Goal: Contribute content: Contribute content

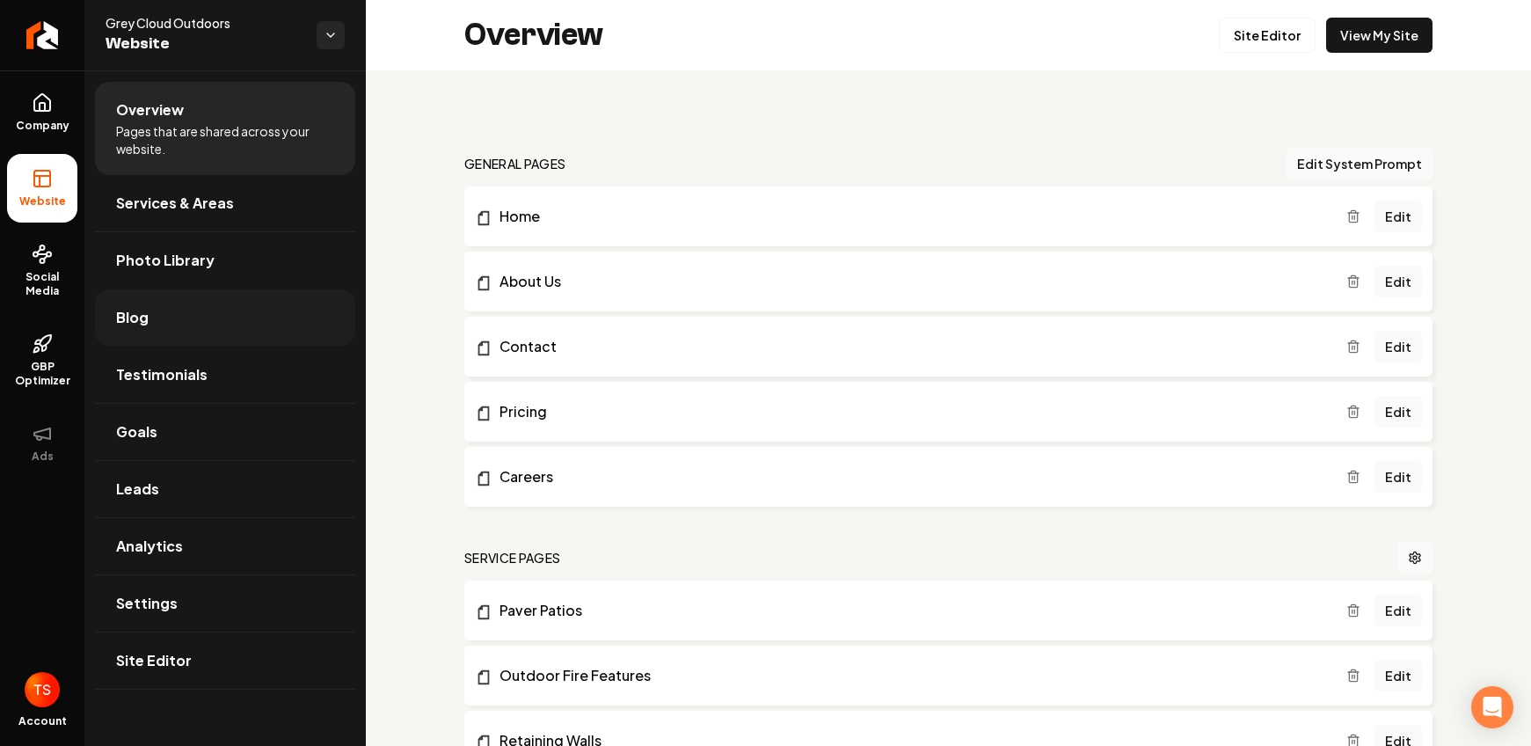
click at [161, 315] on link "Blog" at bounding box center [225, 317] width 260 height 56
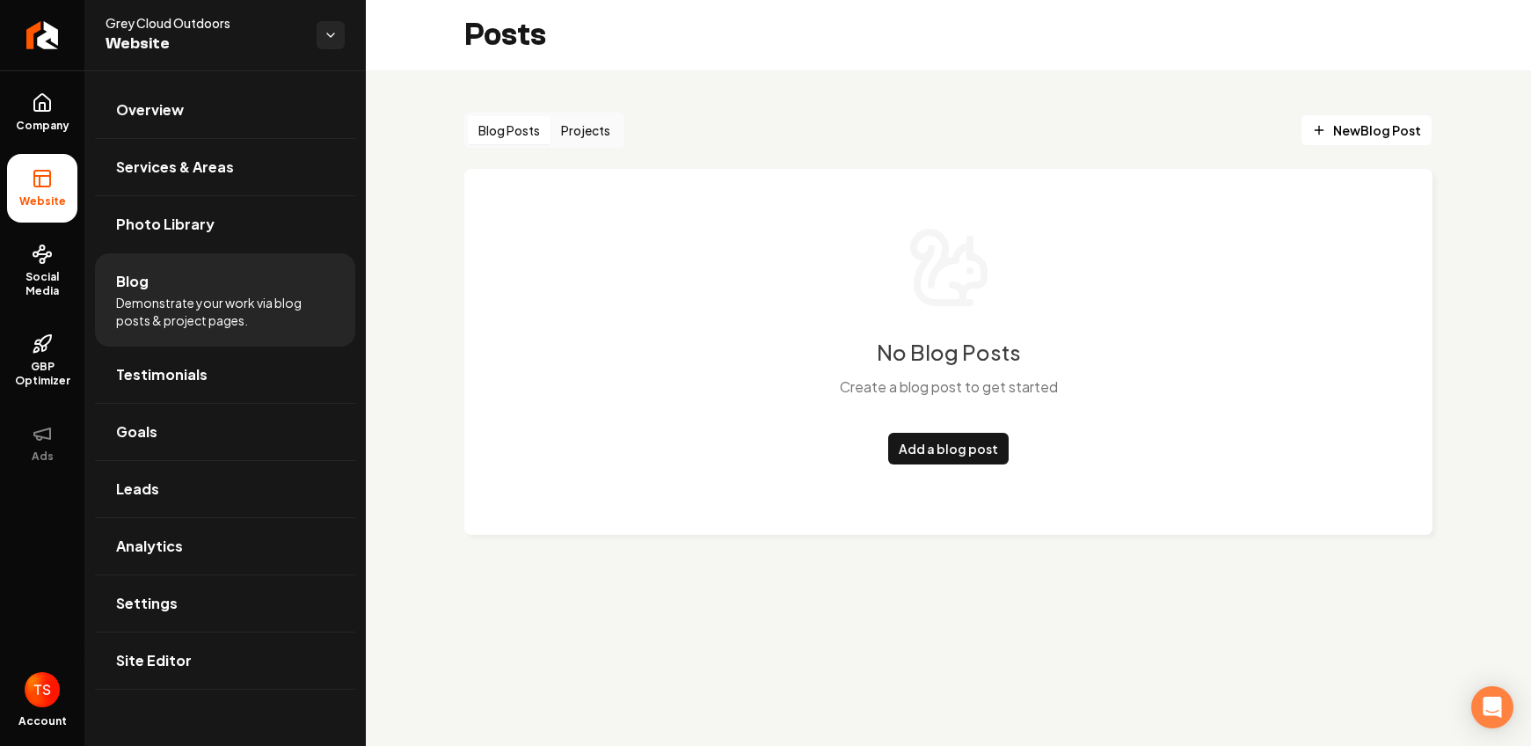
click at [602, 146] on div "Blog Posts Projects" at bounding box center [544, 130] width 160 height 35
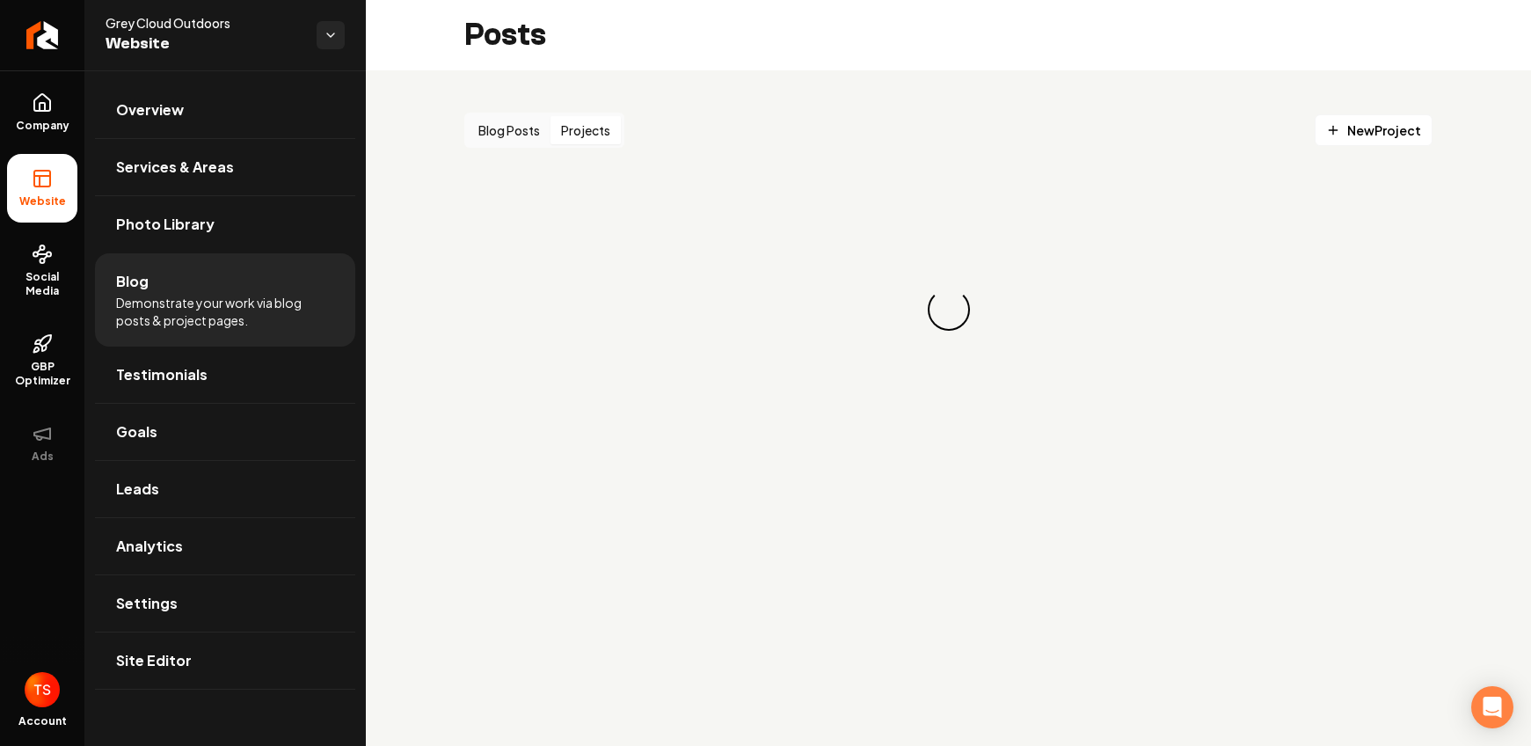
click at [599, 138] on button "Projects" at bounding box center [586, 130] width 70 height 28
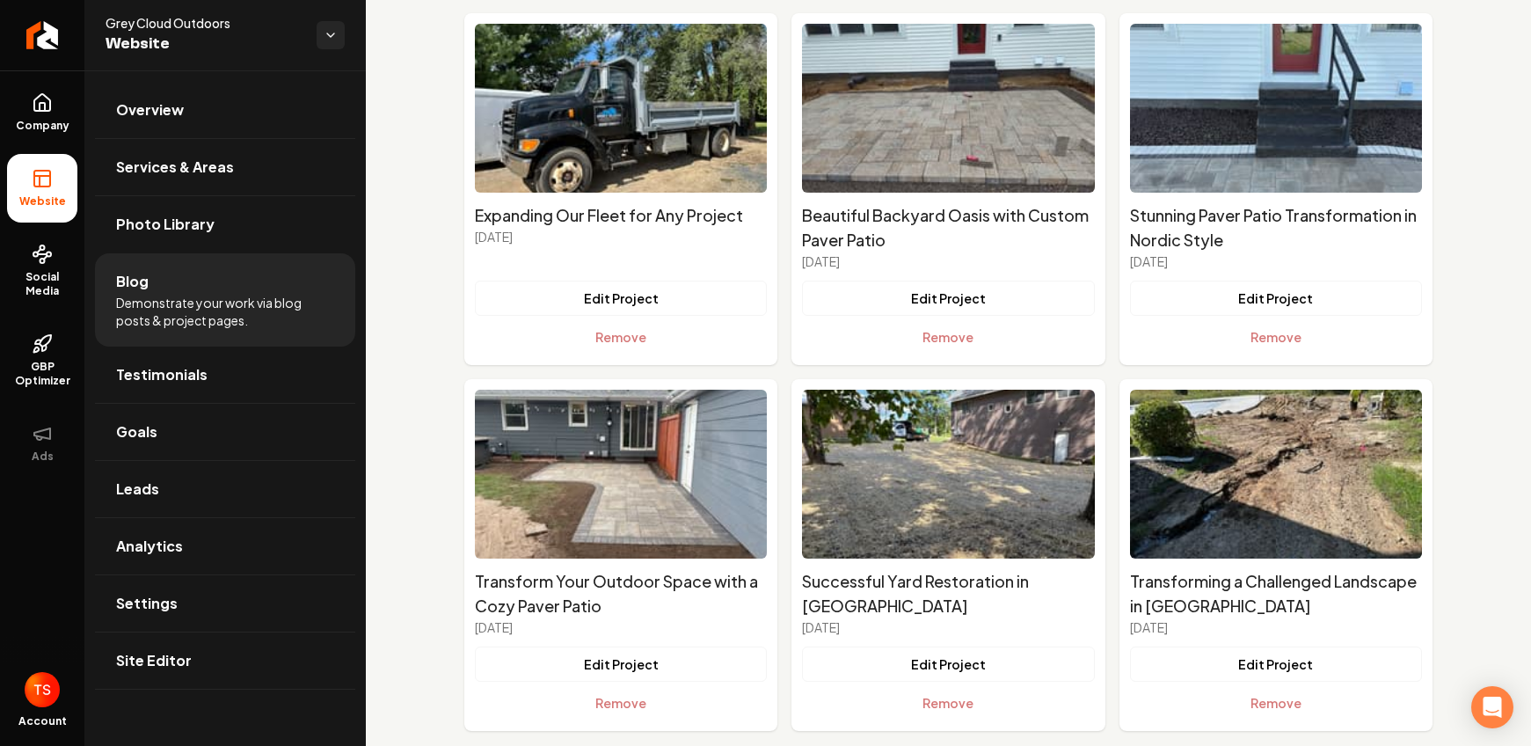
scroll to position [183, 0]
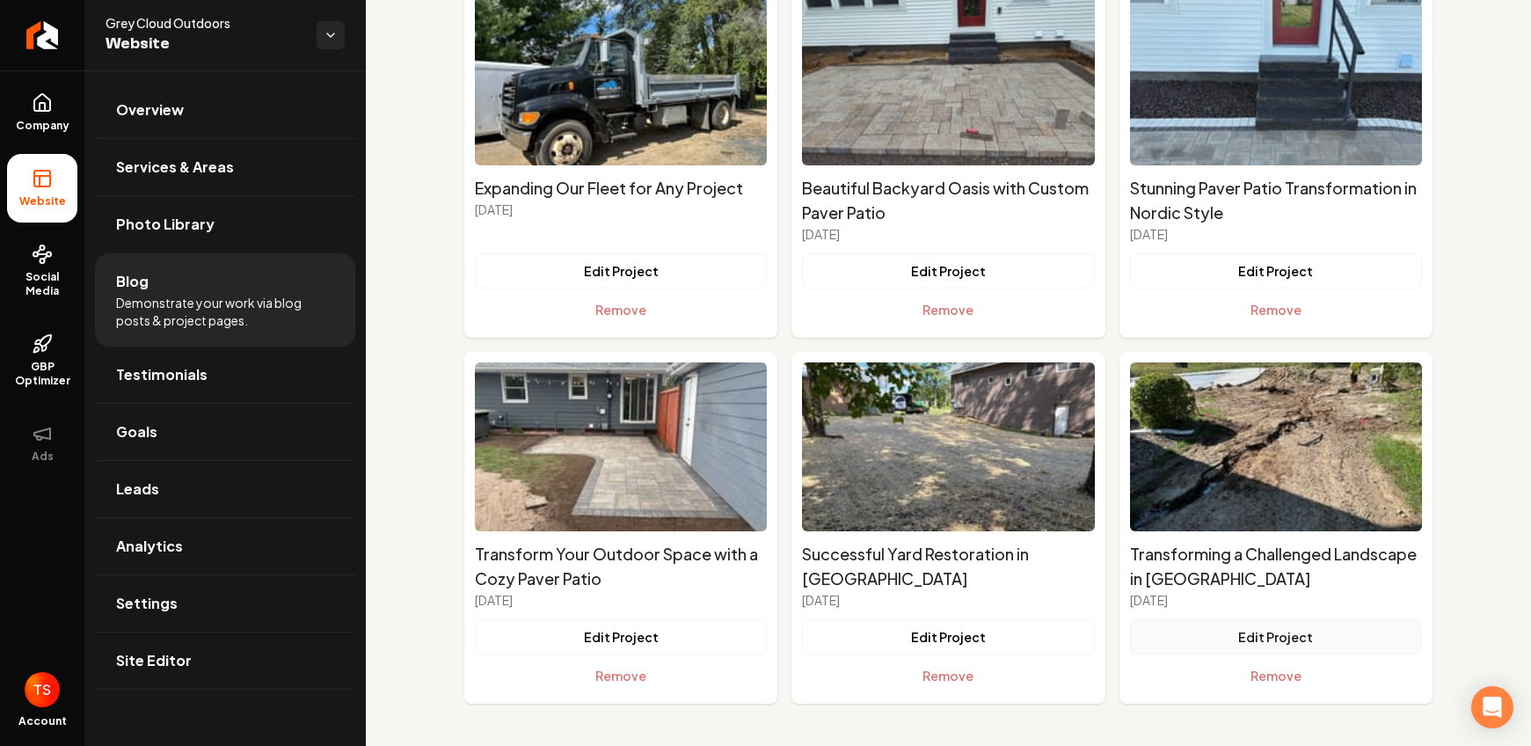
click at [1240, 642] on button "Edit Project" at bounding box center [1276, 636] width 292 height 35
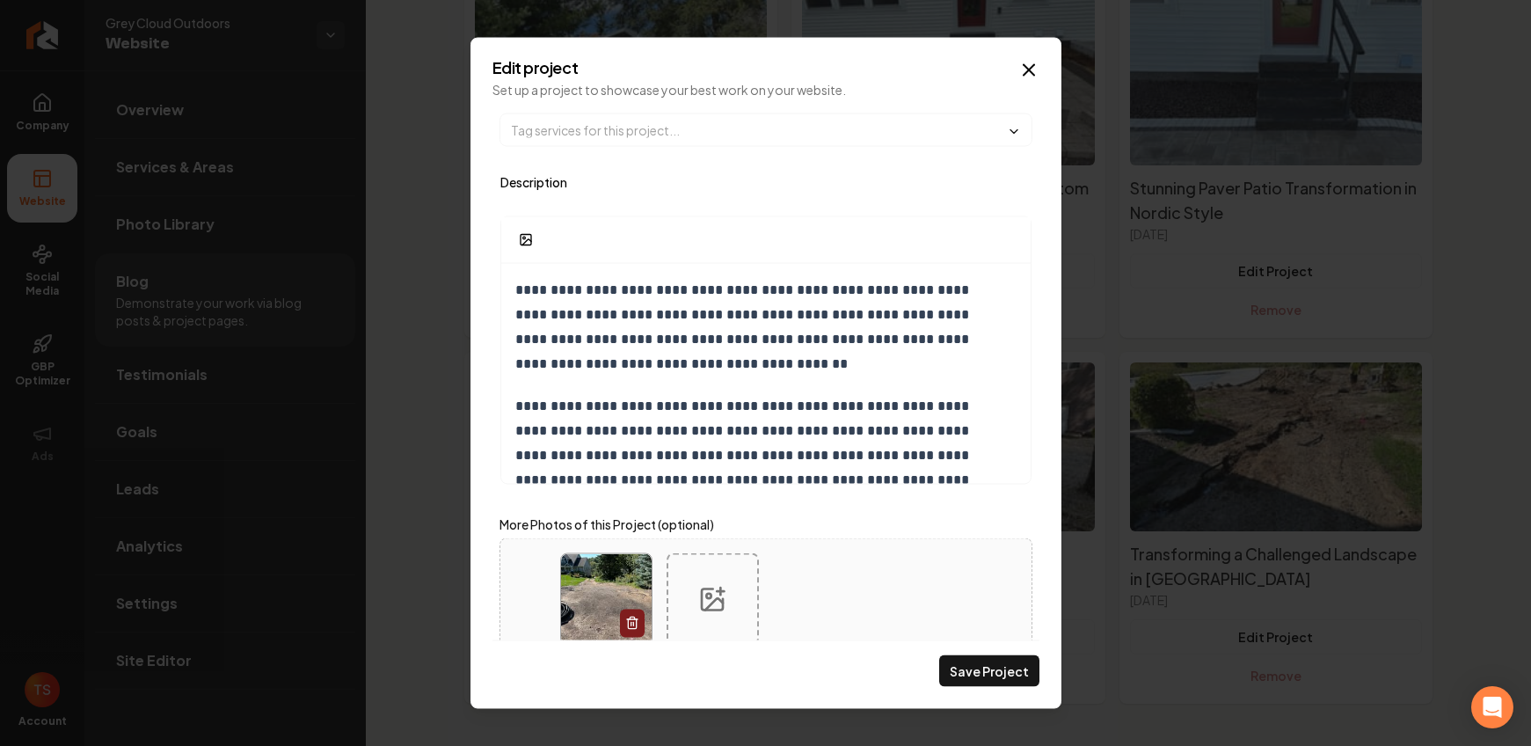
scroll to position [403, 0]
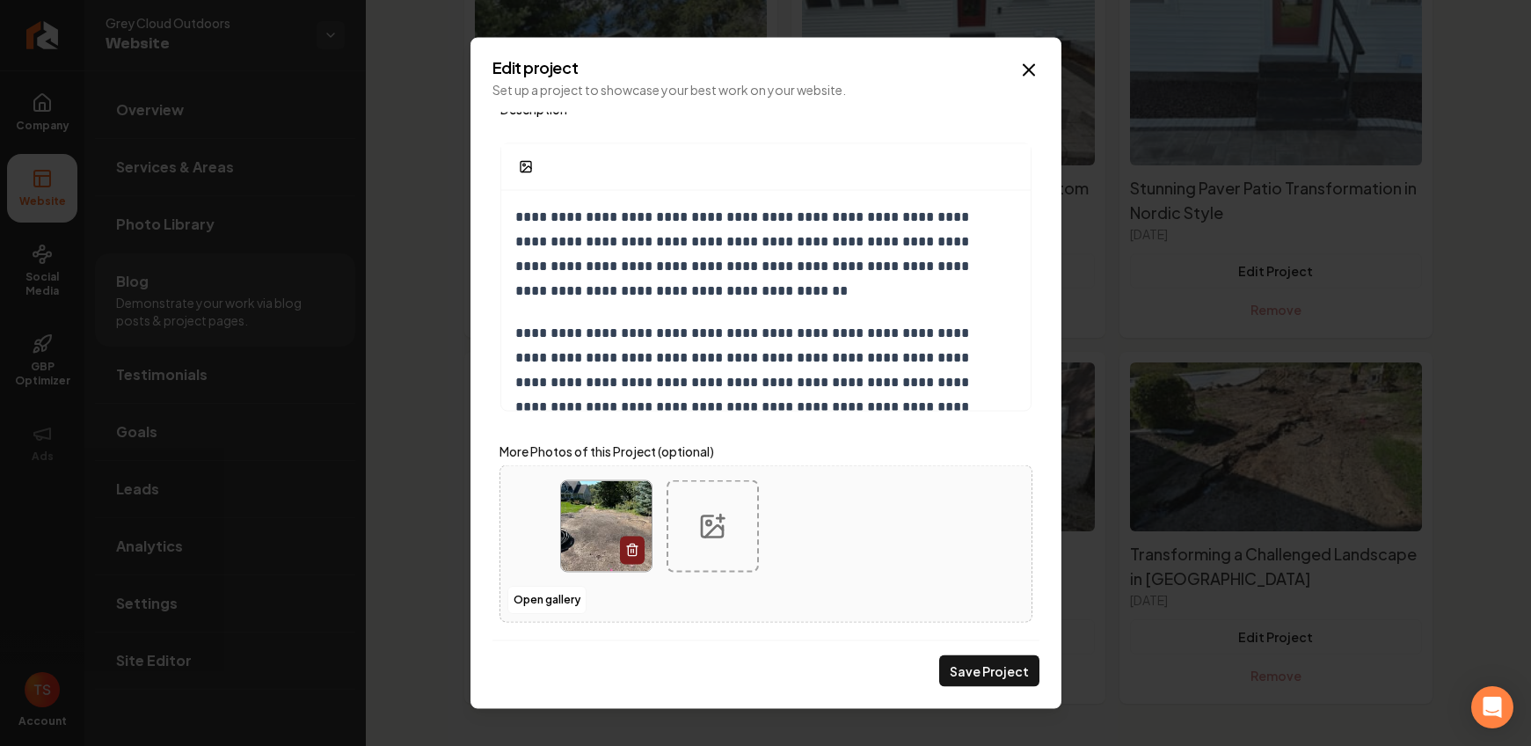
click at [685, 521] on div "Main content area" at bounding box center [713, 526] width 92 height 92
type input "**********"
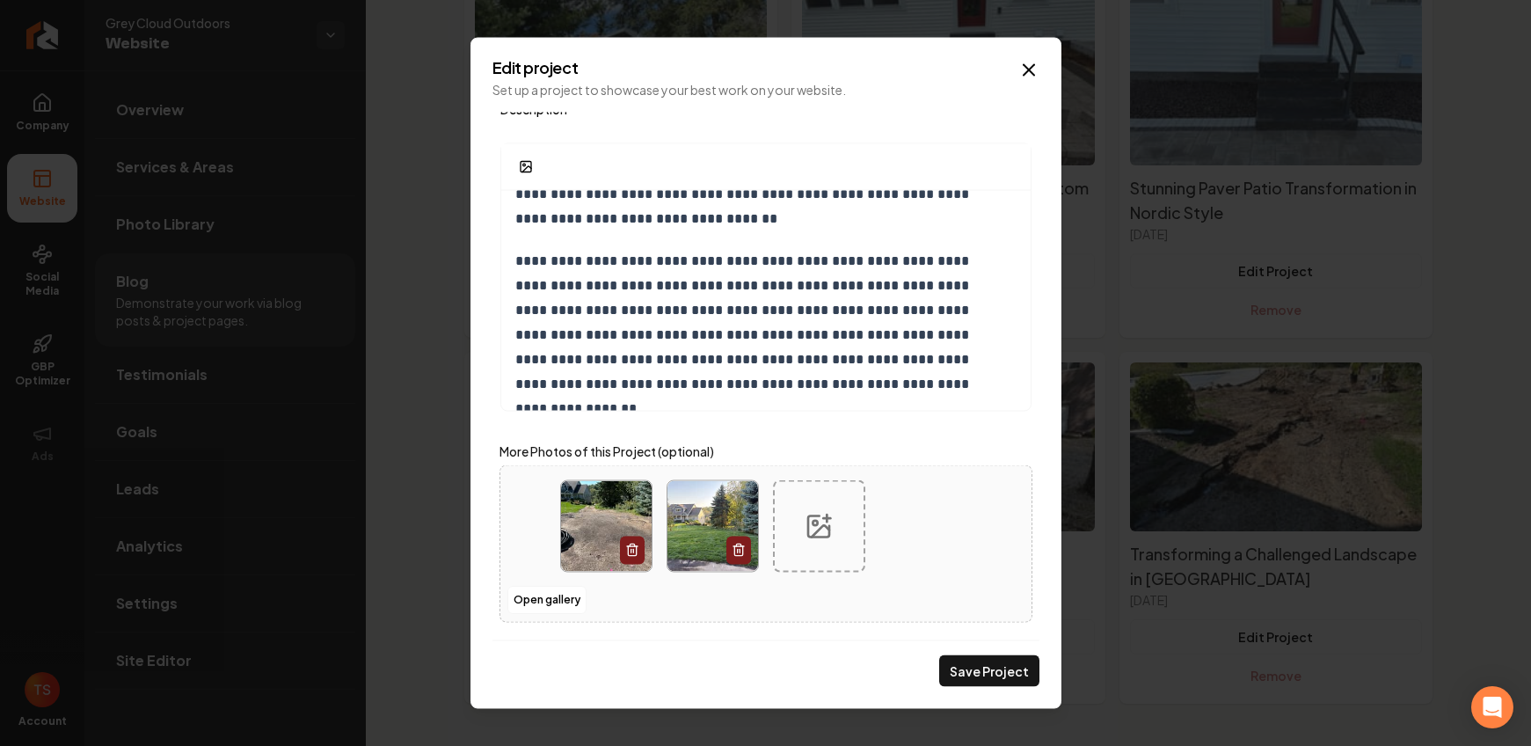
click at [841, 532] on div "Main content area" at bounding box center [819, 526] width 92 height 92
type input "**********"
click at [946, 559] on div "Main content area" at bounding box center [926, 526] width 92 height 92
type input "**********"
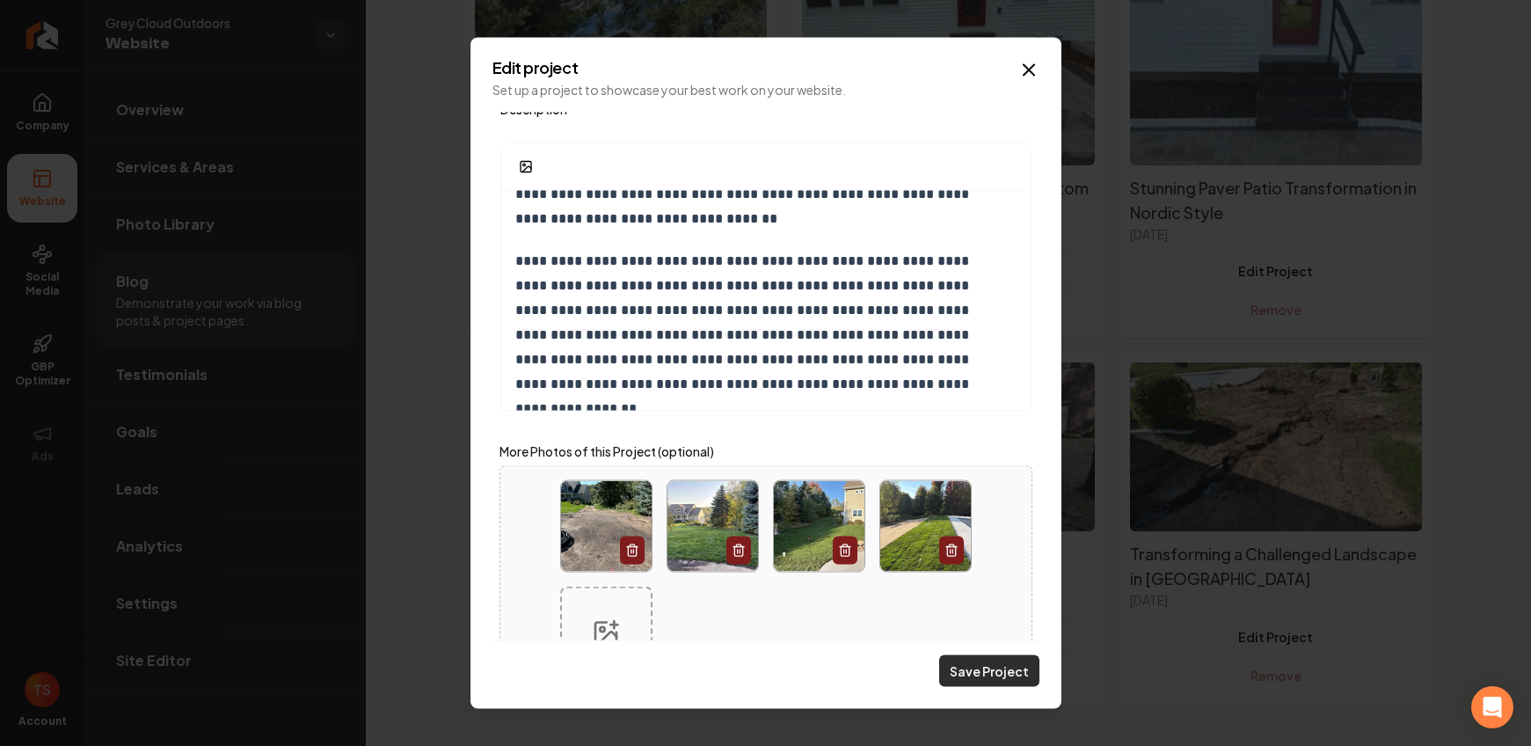
click at [998, 667] on button "Save Project" at bounding box center [989, 671] width 100 height 32
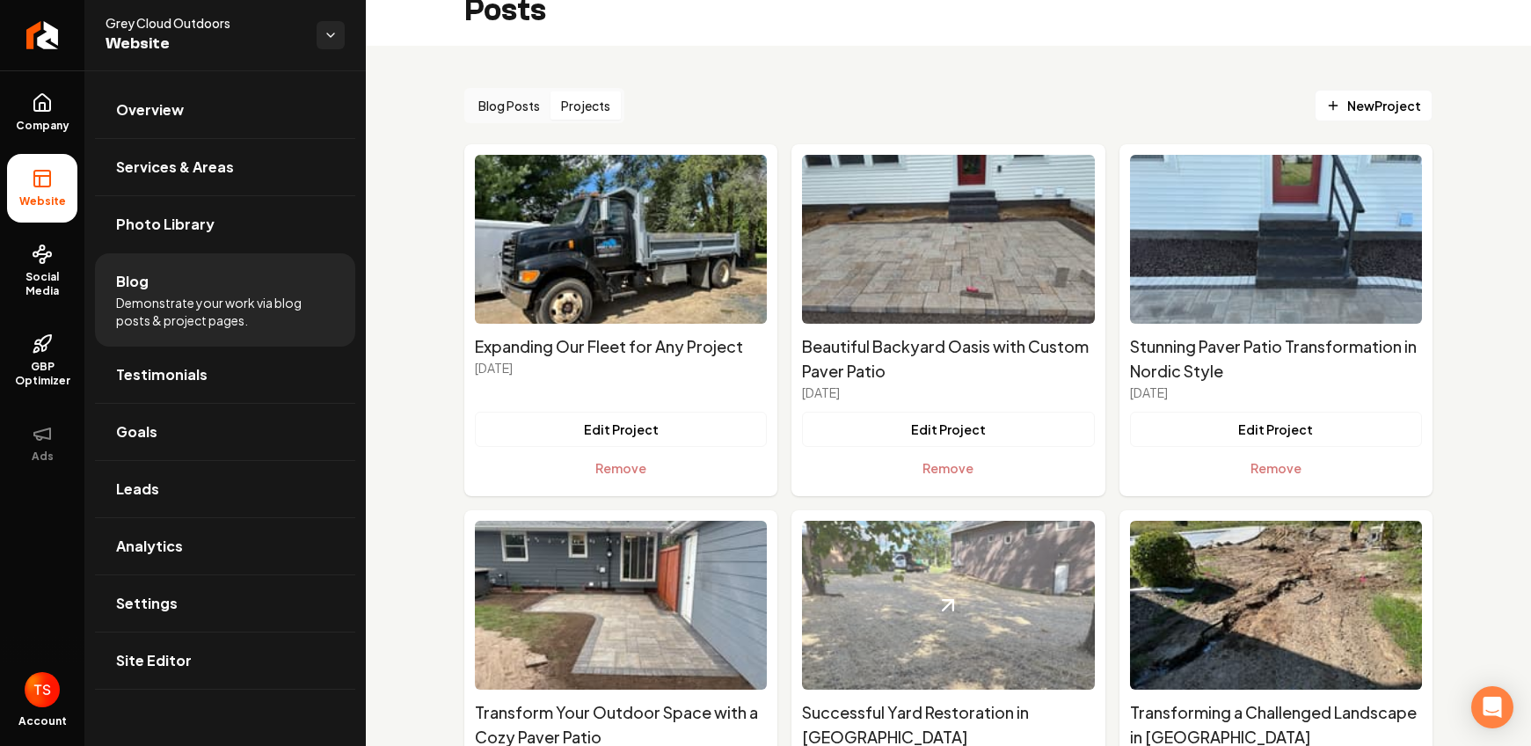
scroll to position [0, 0]
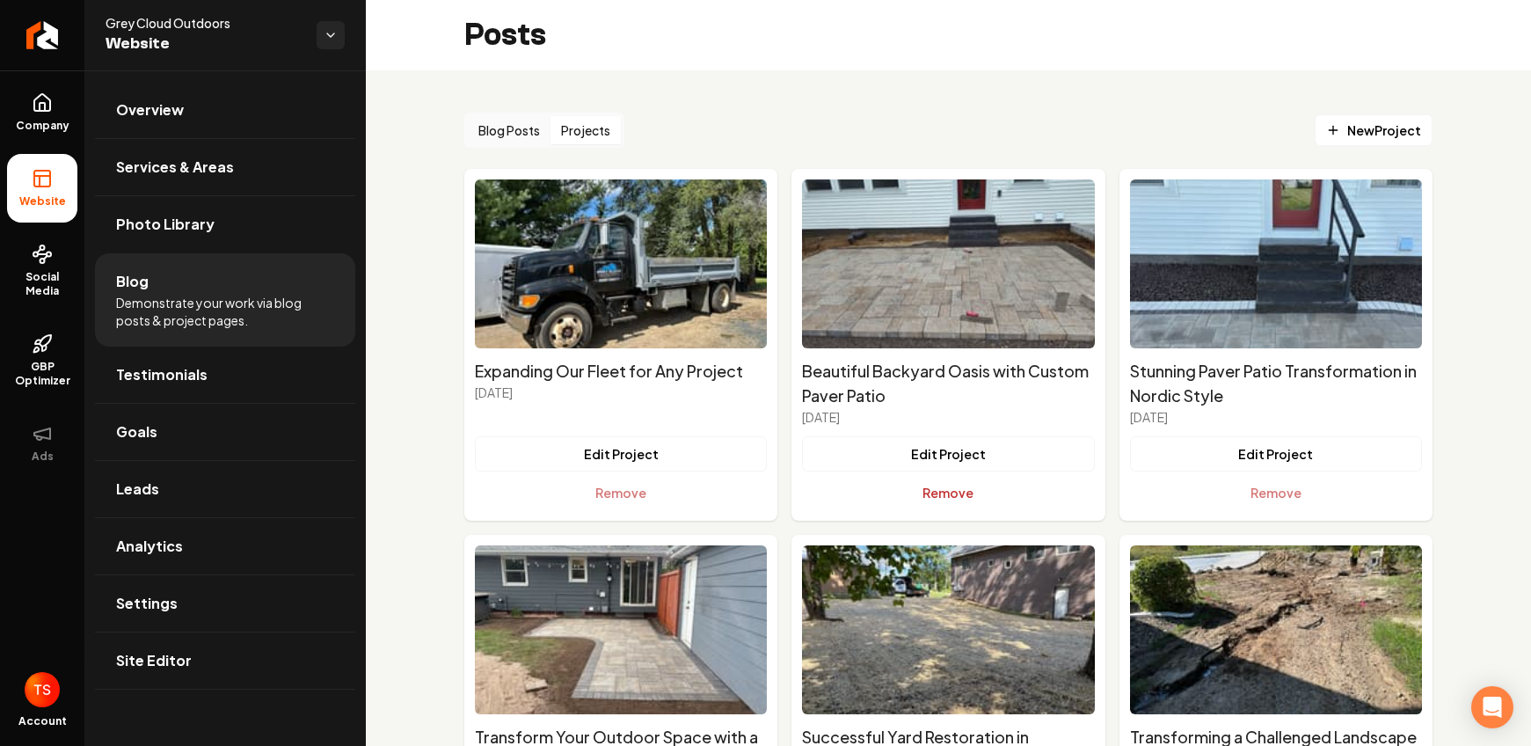
click at [892, 493] on button "Remove" at bounding box center [948, 492] width 292 height 35
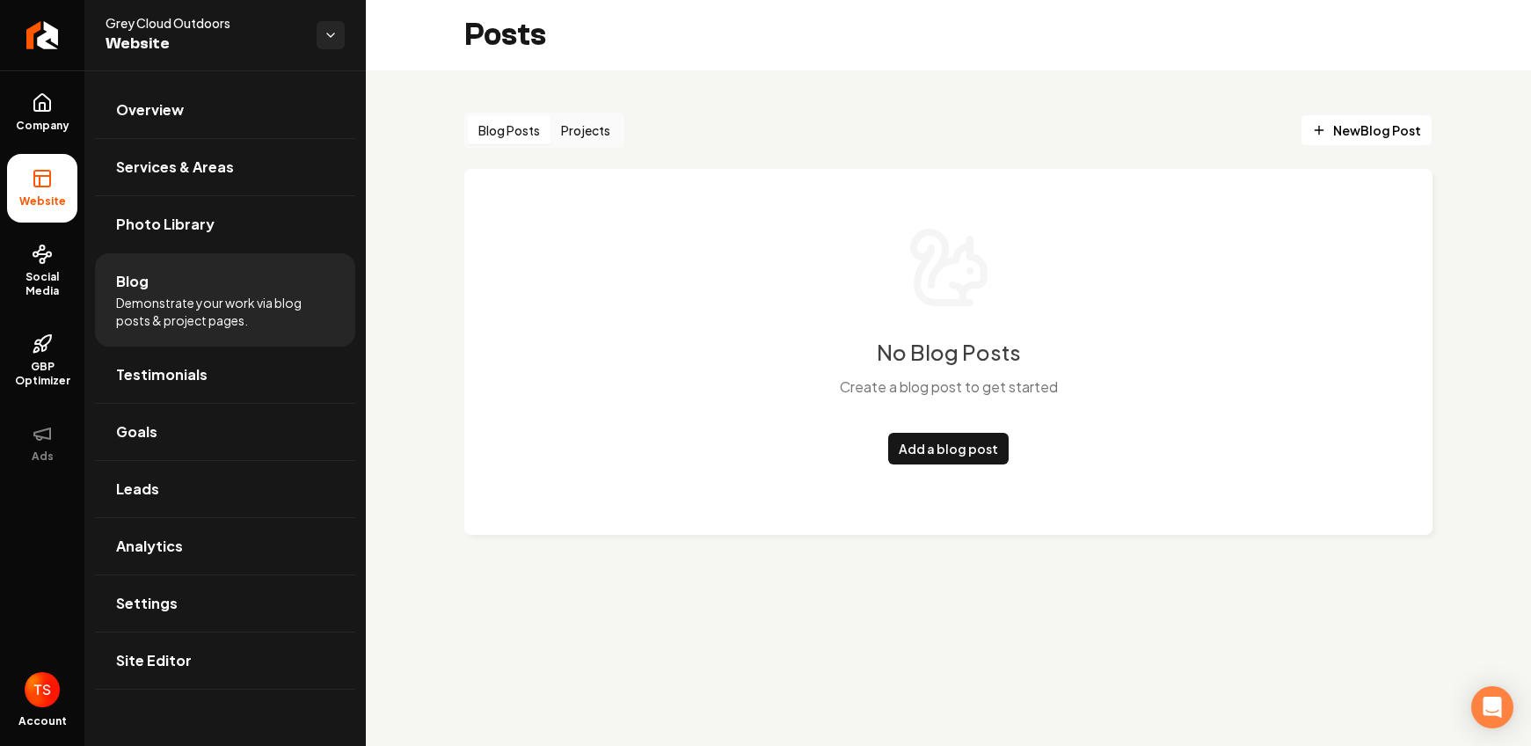
click at [501, 133] on button "Blog Posts" at bounding box center [509, 130] width 83 height 28
click at [904, 448] on link "Add a blog post" at bounding box center [948, 449] width 121 height 32
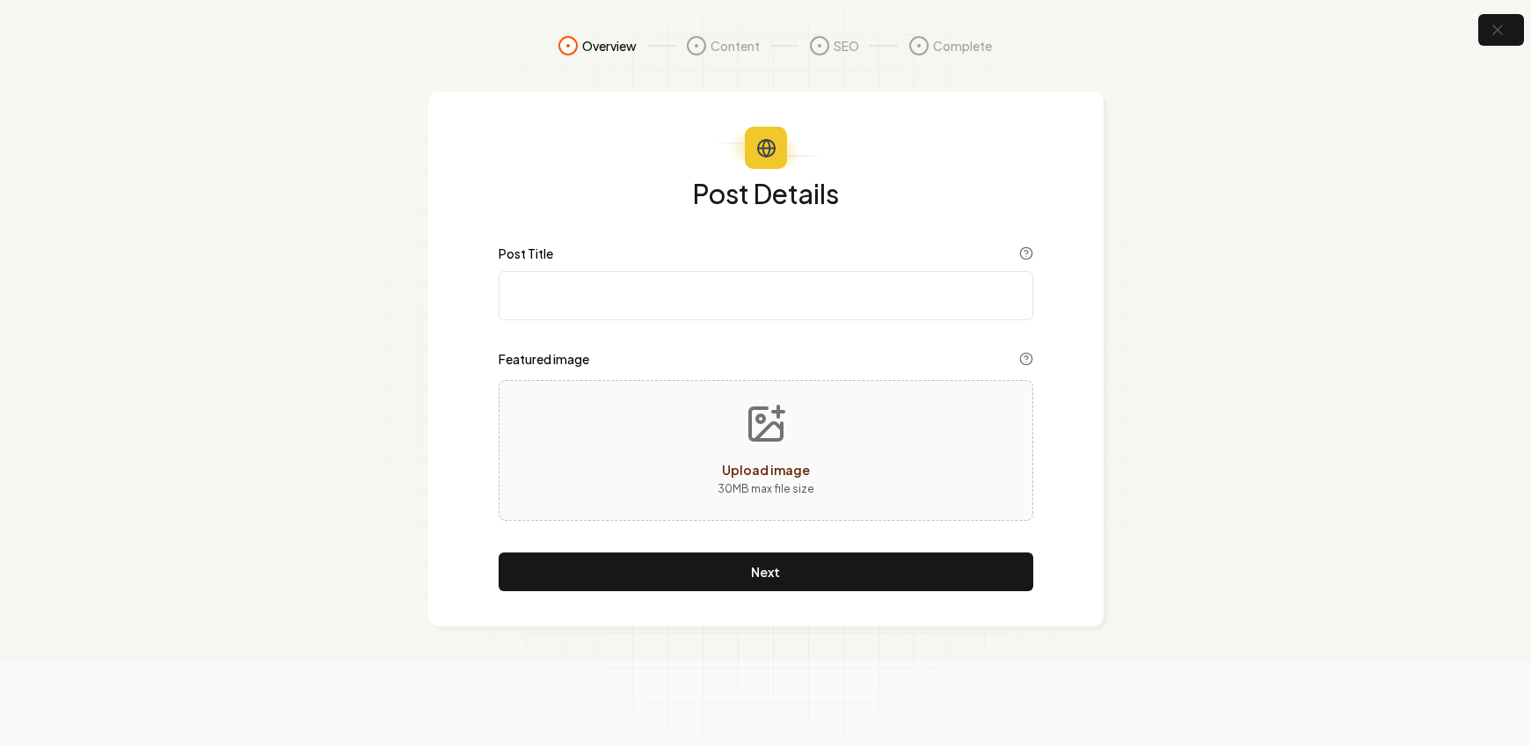
click at [679, 288] on input "Post Title" at bounding box center [766, 295] width 535 height 49
paste input "Paver Patio Cost in Cottage Grove MN | Unilock Patio Installation"
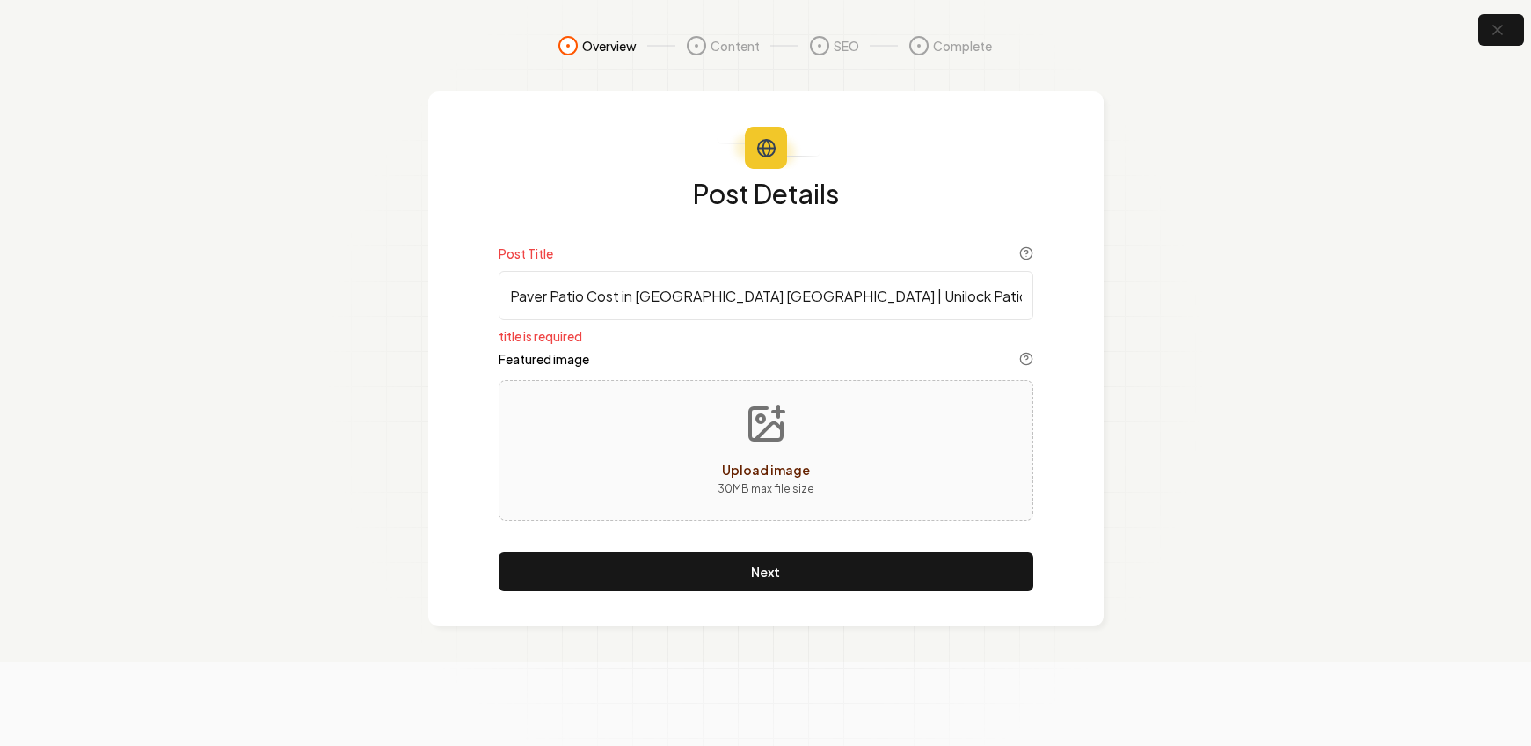
type input "Paver Patio Cost in Cottage Grove MN | Unilock Patio Installation"
click at [666, 410] on div "Upload image 30 MB max file size" at bounding box center [766, 450] width 535 height 141
type input "**********"
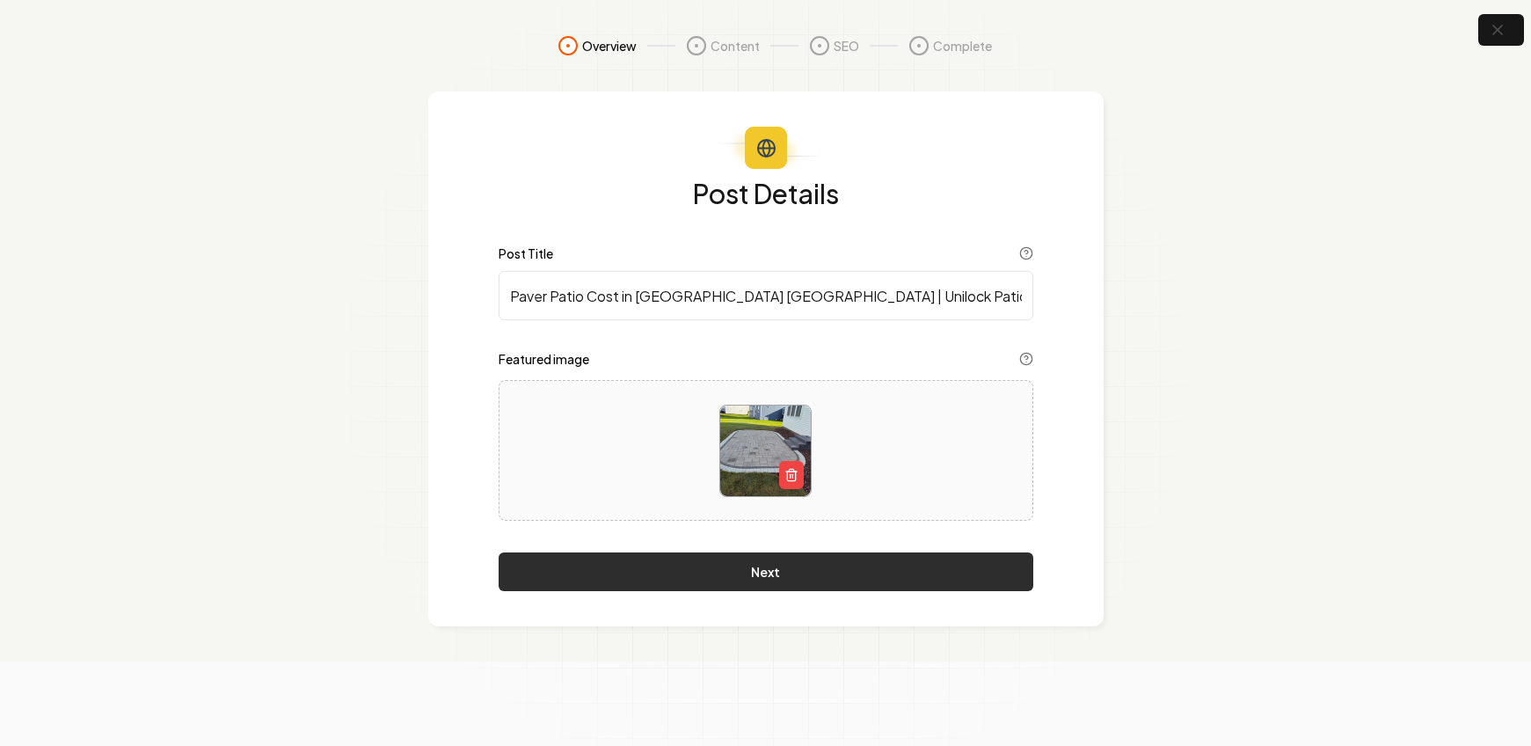
click at [741, 580] on button "Next" at bounding box center [766, 571] width 535 height 39
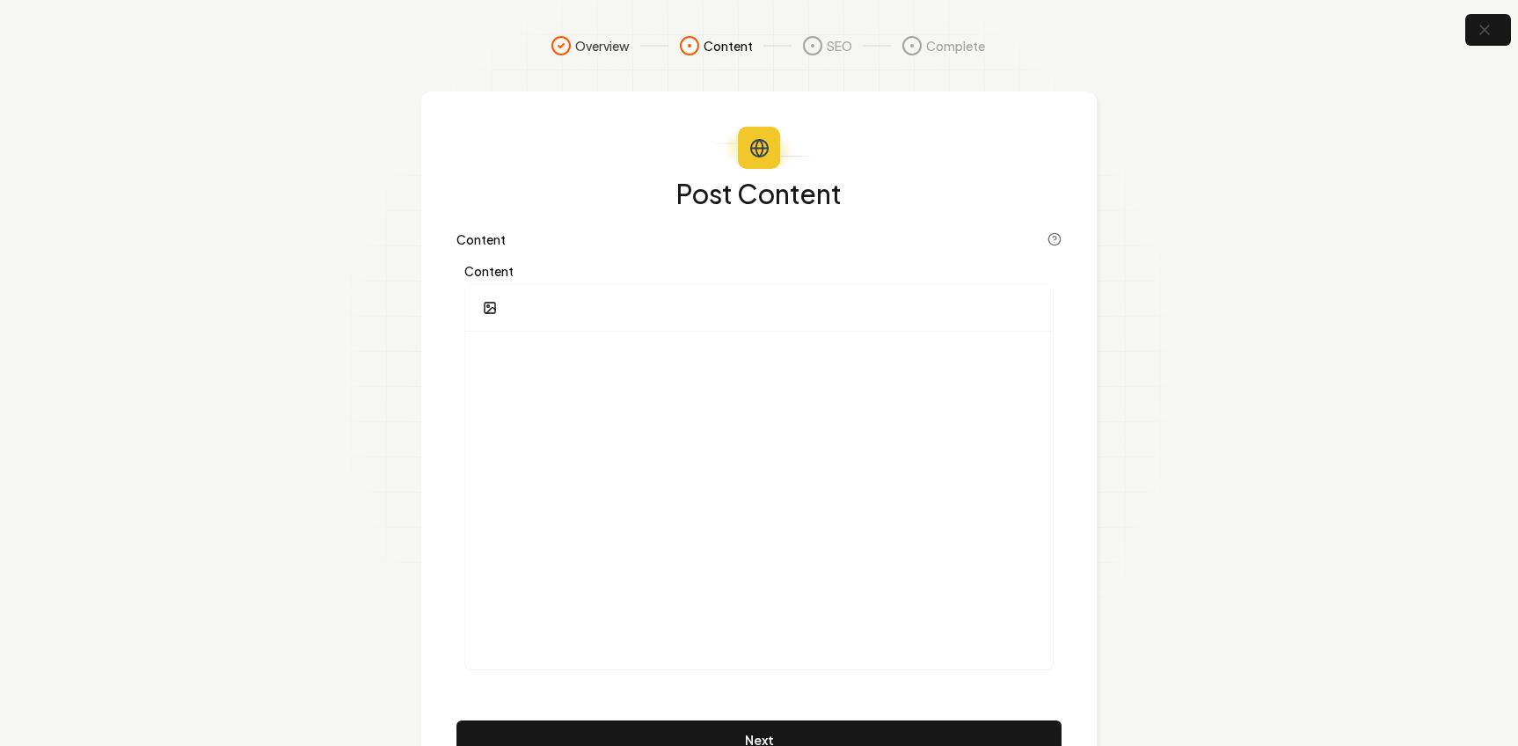
click at [633, 321] on div at bounding box center [759, 308] width 588 height 47
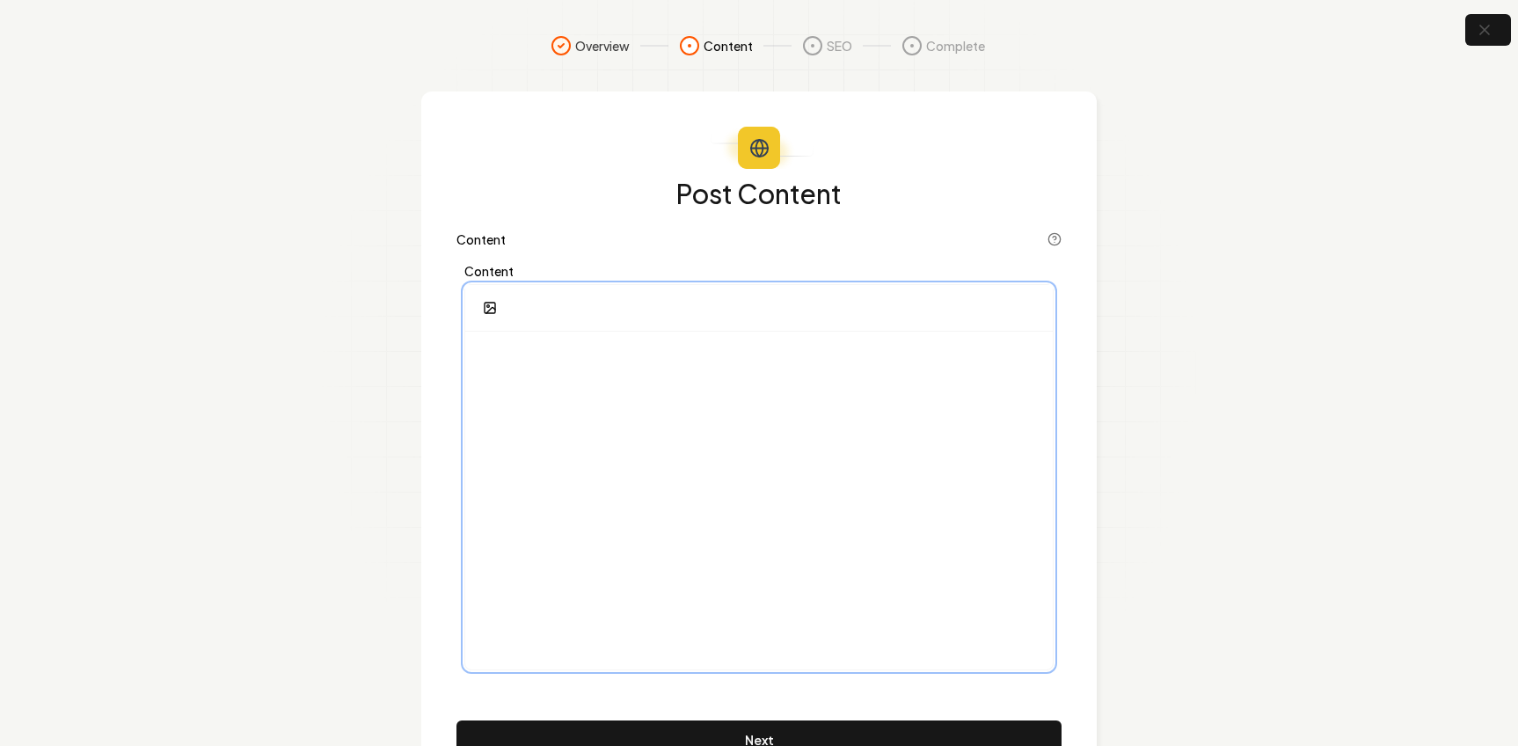
click at [632, 379] on div at bounding box center [759, 501] width 588 height 338
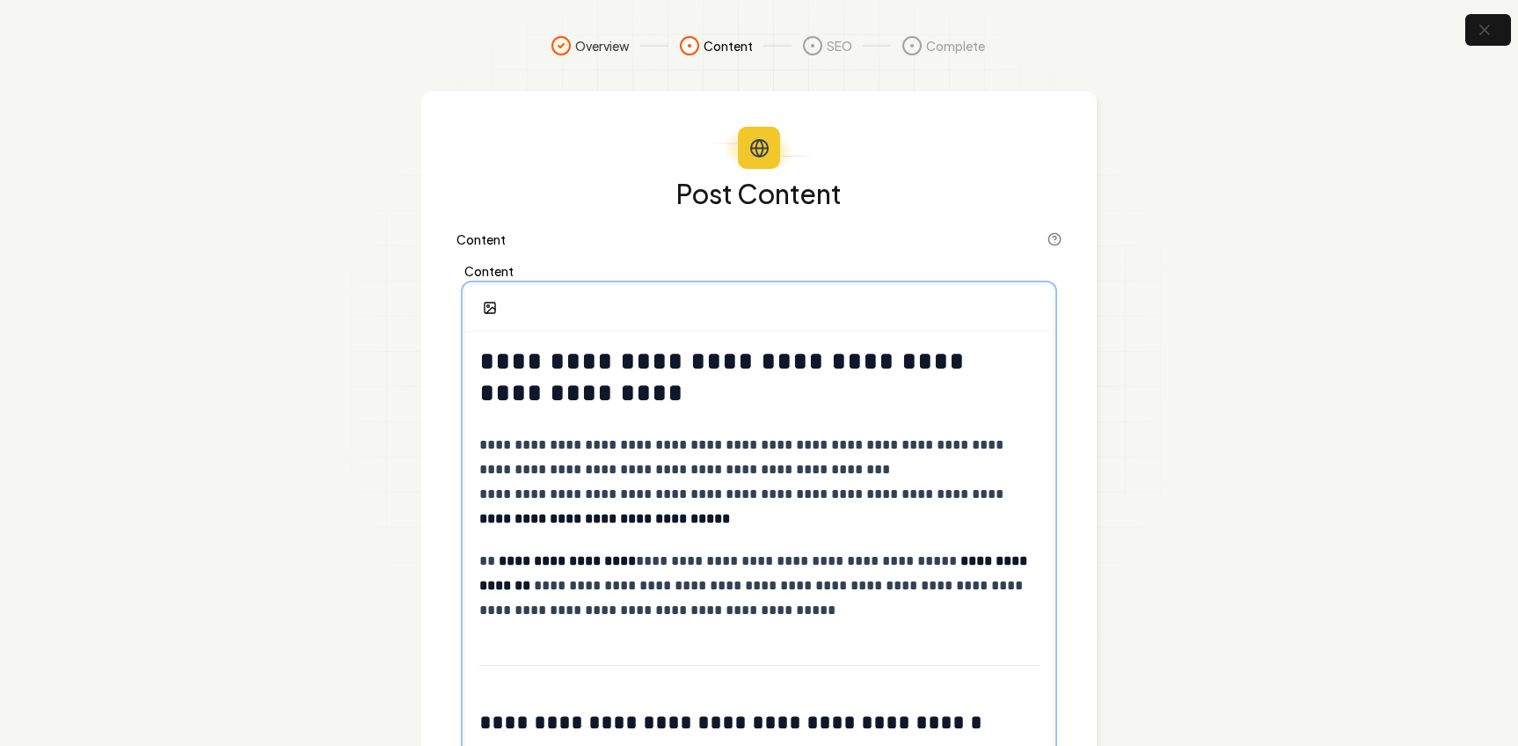
click at [479, 359] on h1 "**********" at bounding box center [758, 377] width 559 height 63
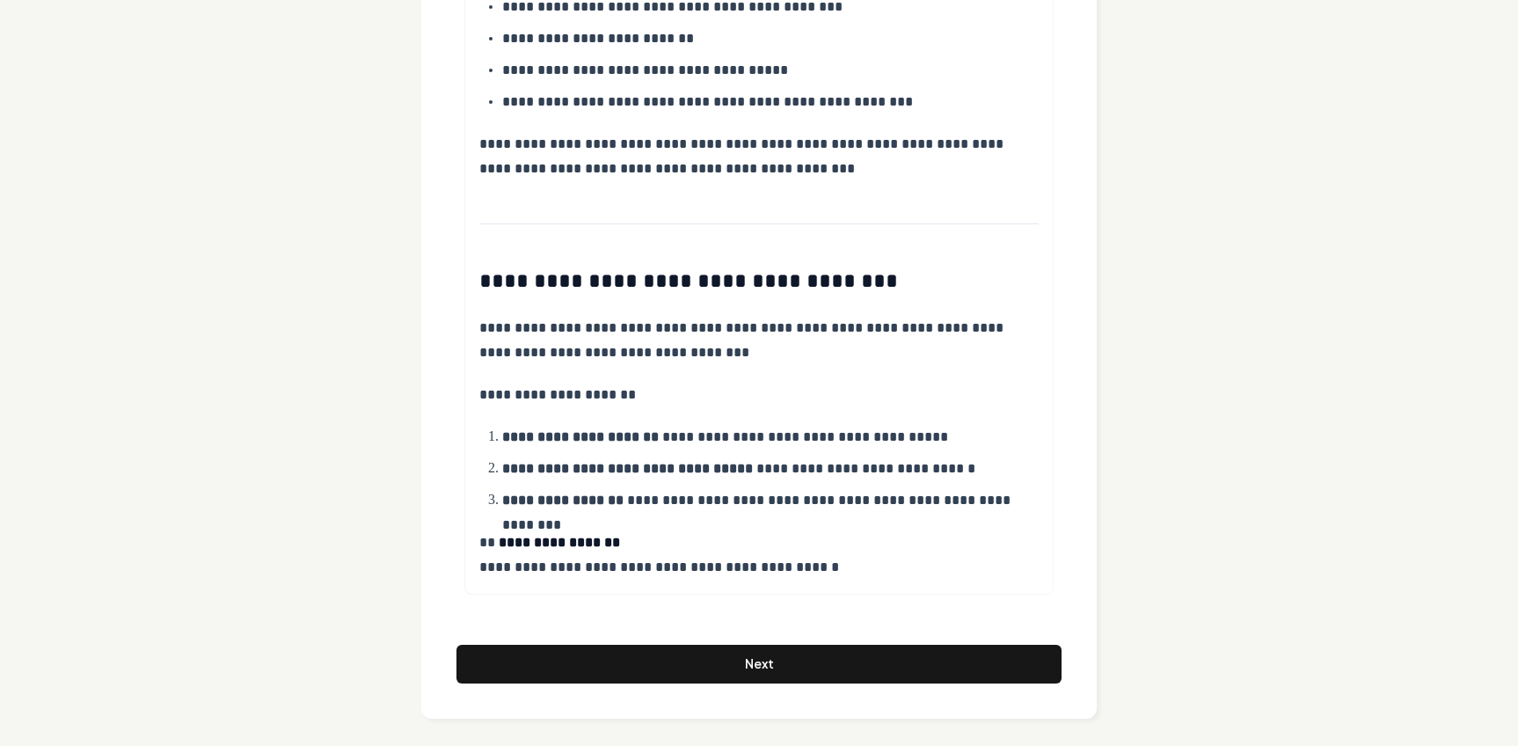
scroll to position [3471, 0]
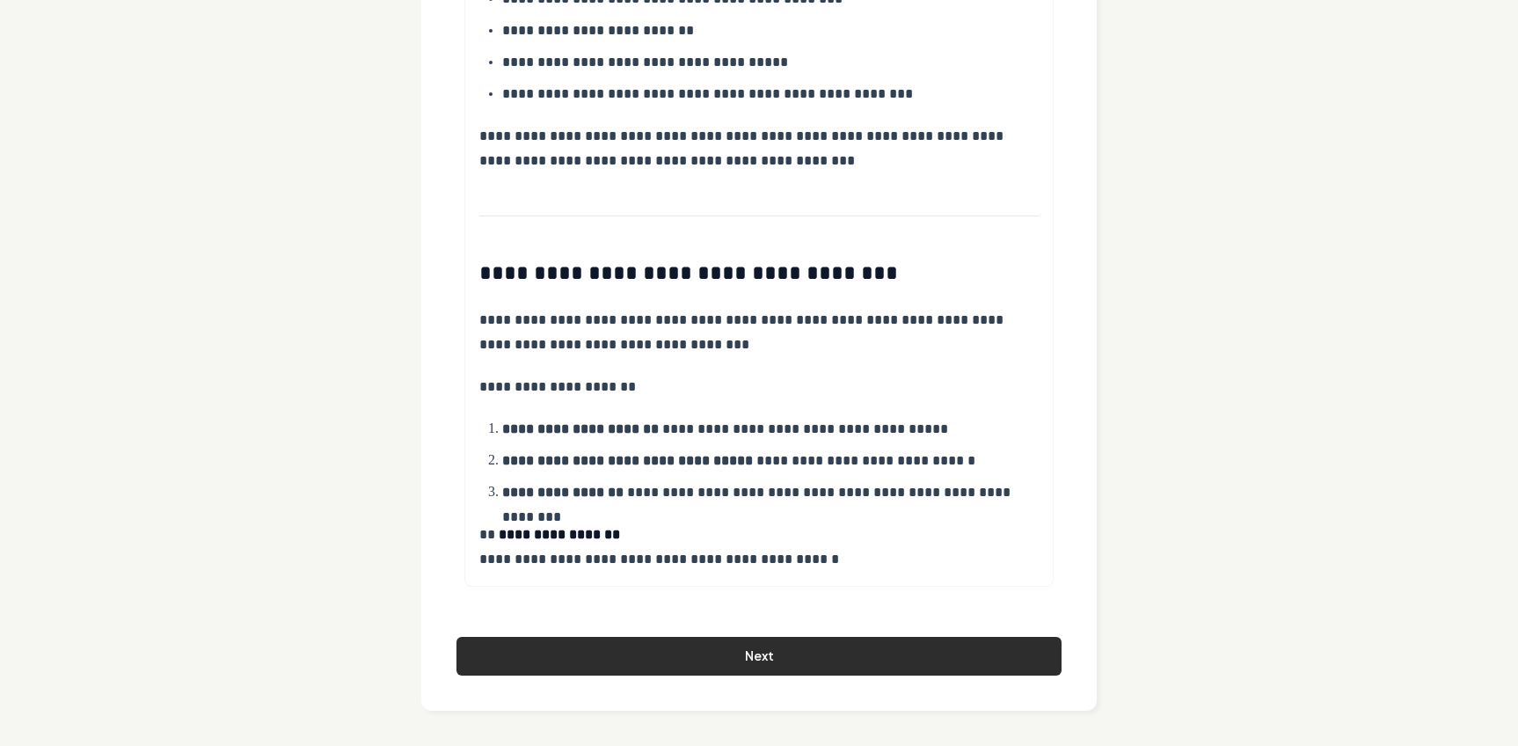
click at [769, 657] on button "Next" at bounding box center [759, 656] width 605 height 39
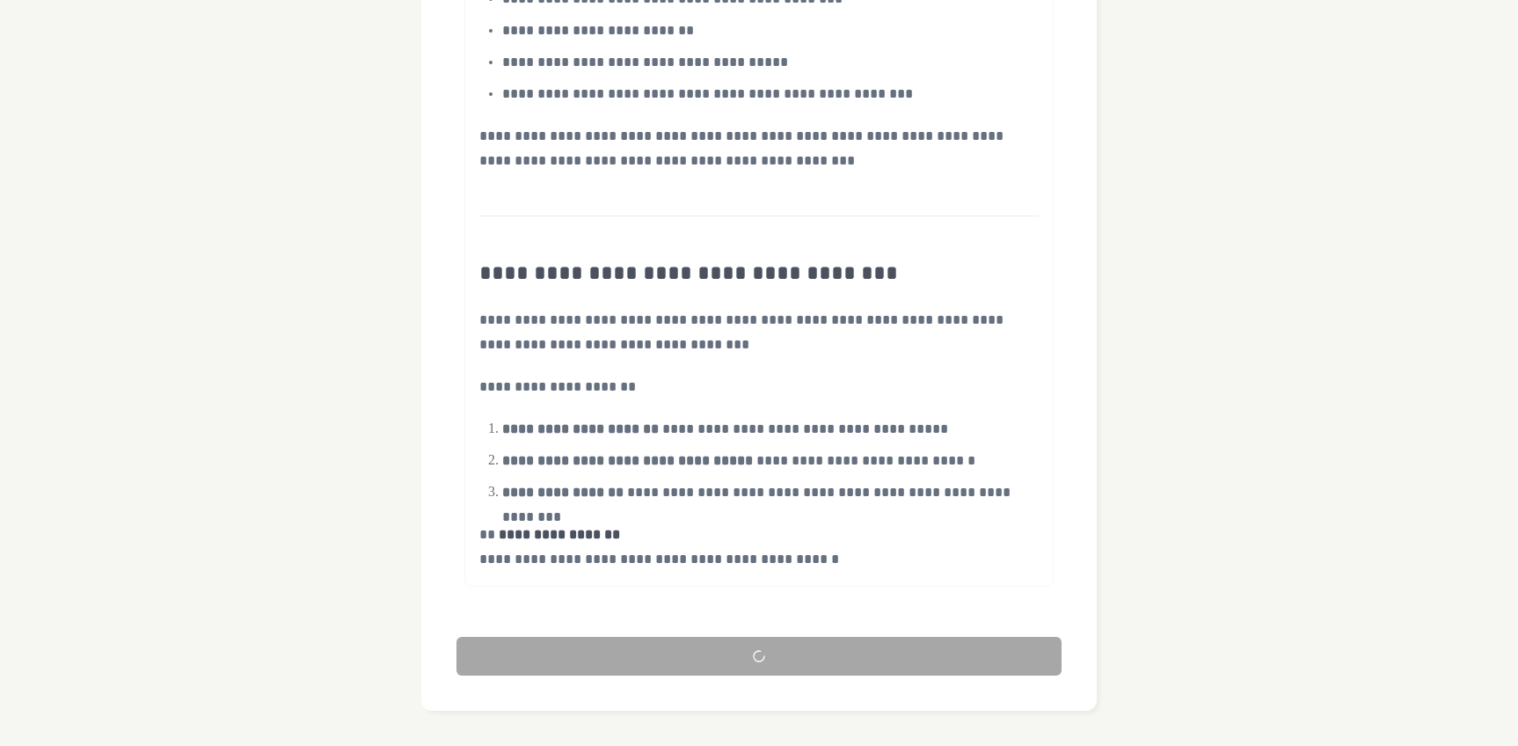
scroll to position [74, 0]
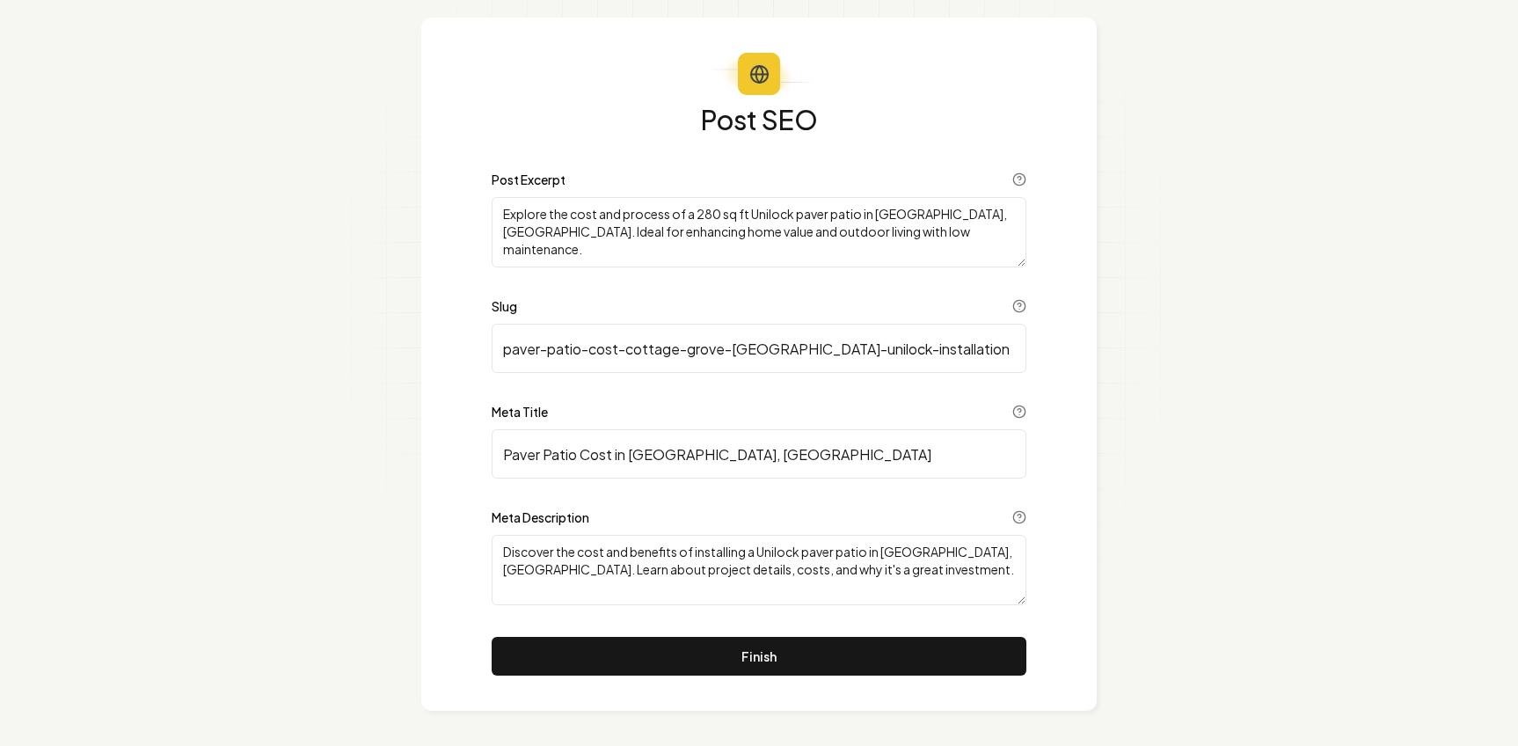
drag, startPoint x: 912, startPoint y: 573, endPoint x: 502, endPoint y: 549, distance: 410.6
click at [502, 549] on textarea "Discover the cost and benefits of installing a Unilock paver patio in Cottage G…" at bounding box center [759, 570] width 535 height 70
click at [1065, 281] on div "Post SEO Post Excerpt Explore the cost and process of a 280 sq ft Unilock paver…" at bounding box center [759, 364] width 676 height 693
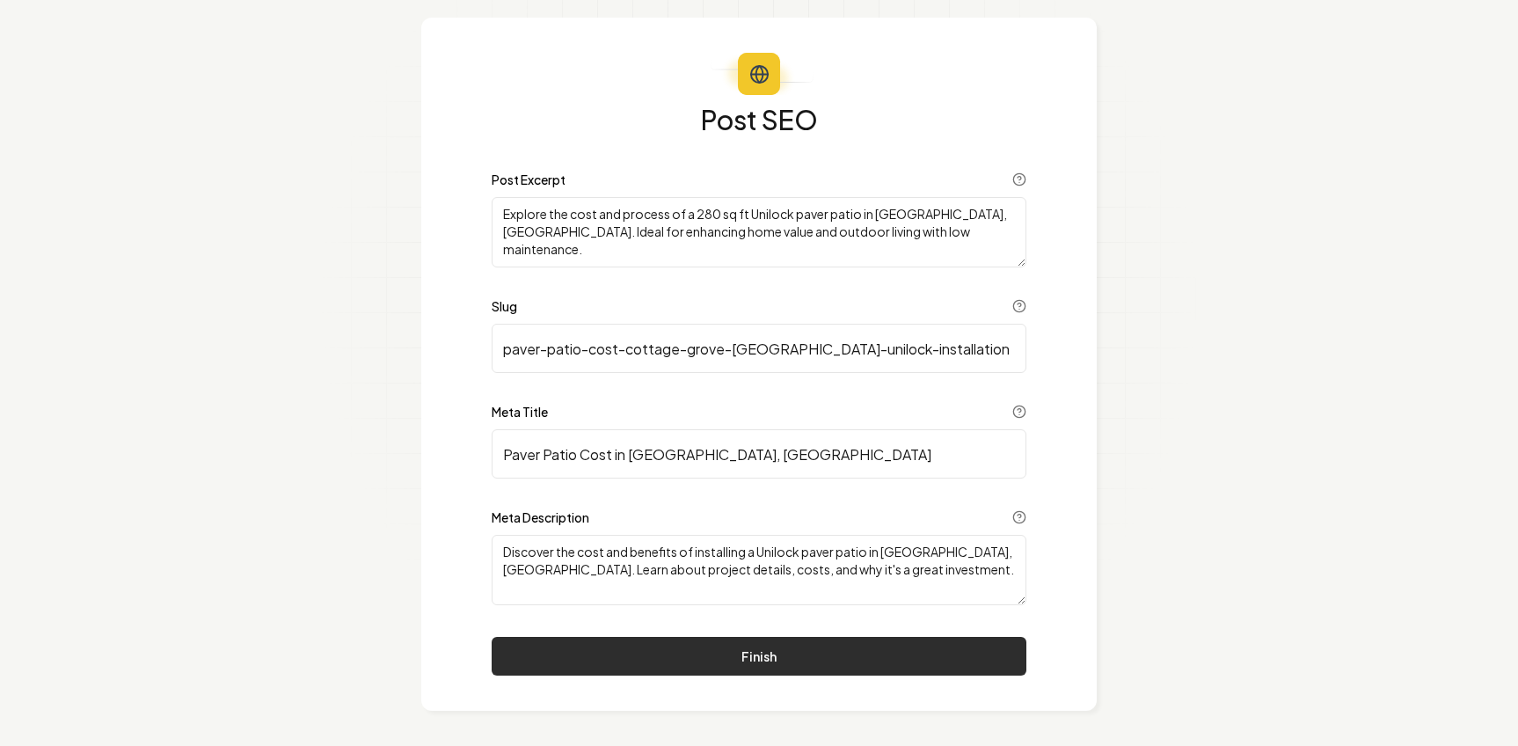
click at [734, 649] on button "Finish" at bounding box center [759, 656] width 535 height 39
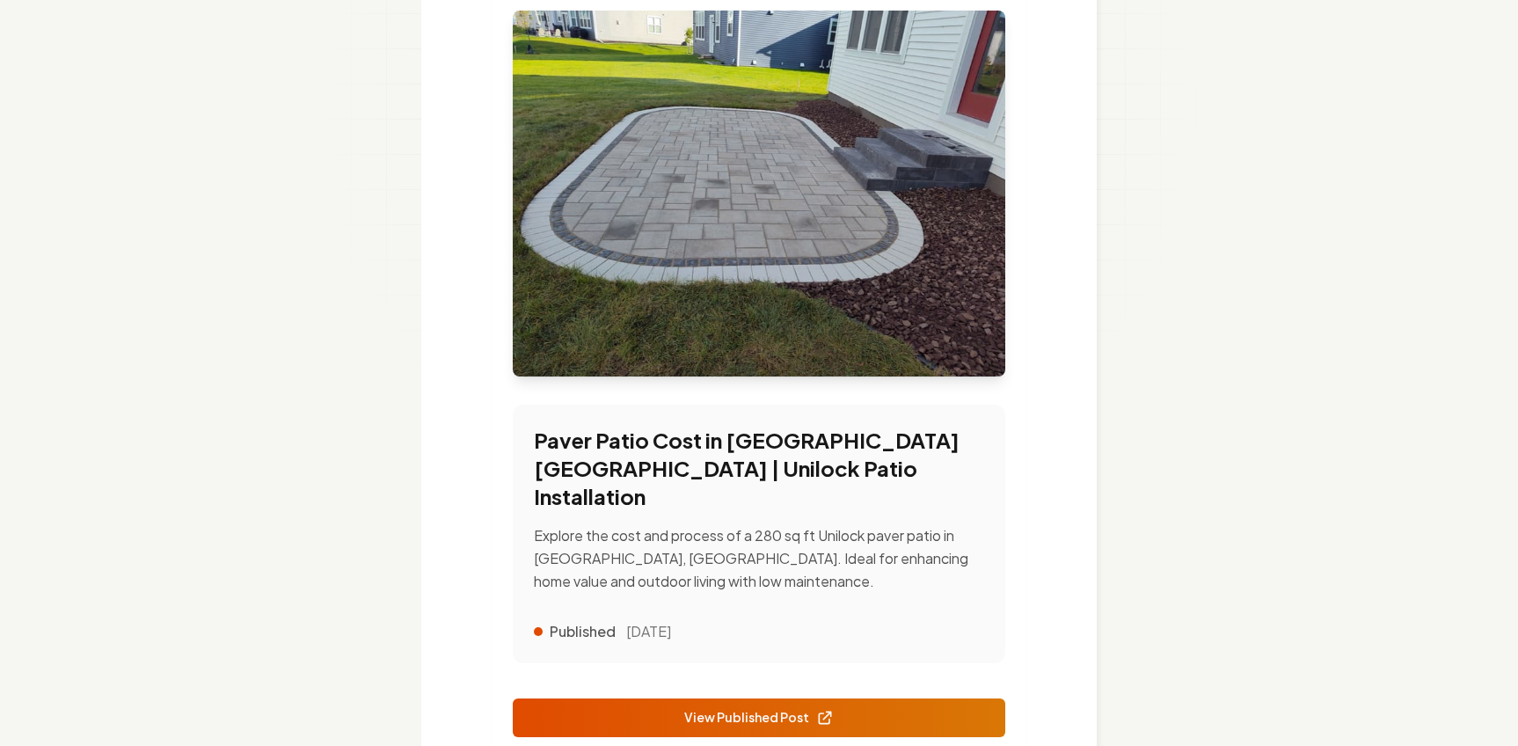
scroll to position [371, 0]
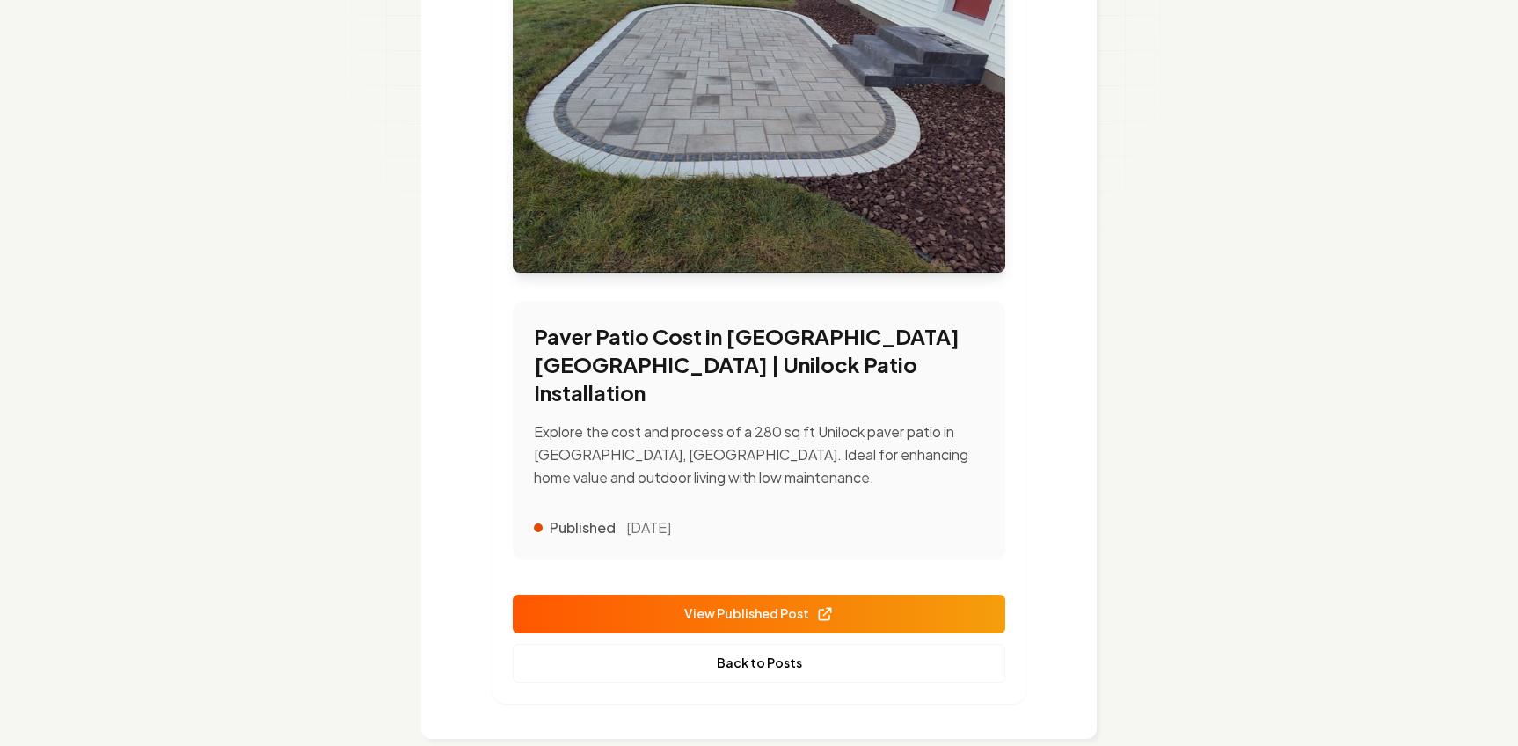
click at [758, 597] on link "View Published Post" at bounding box center [759, 614] width 493 height 39
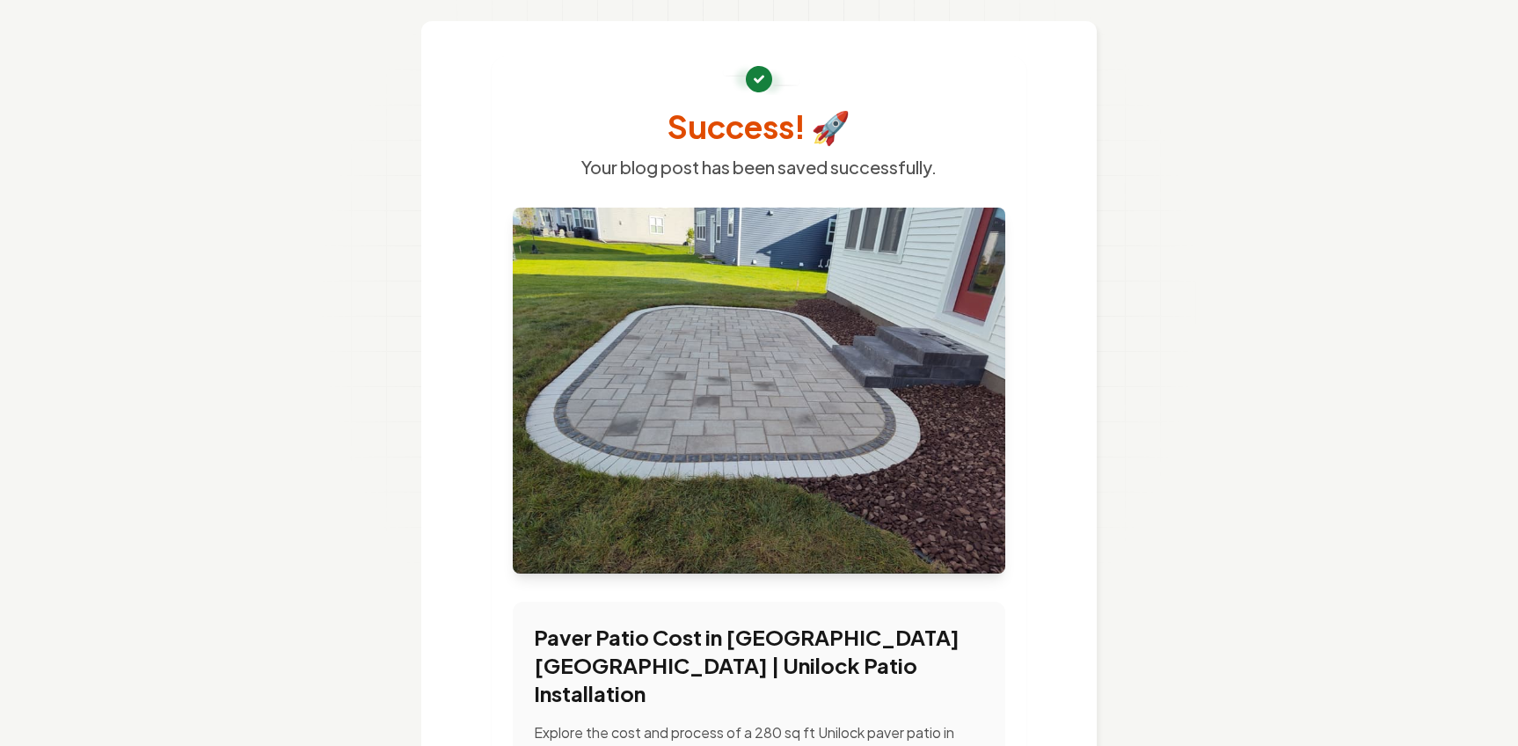
scroll to position [0, 0]
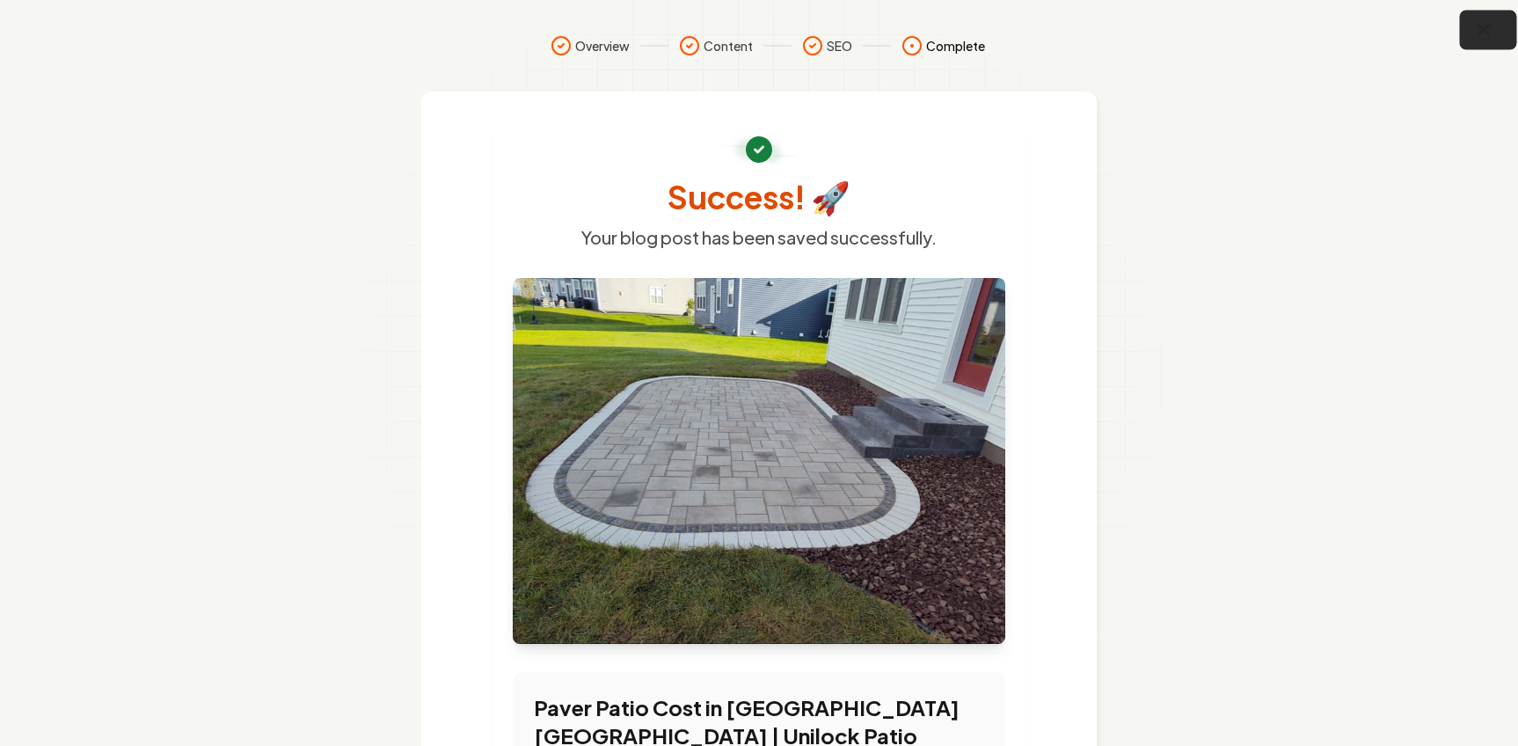
click at [1487, 28] on icon "button" at bounding box center [1484, 30] width 22 height 22
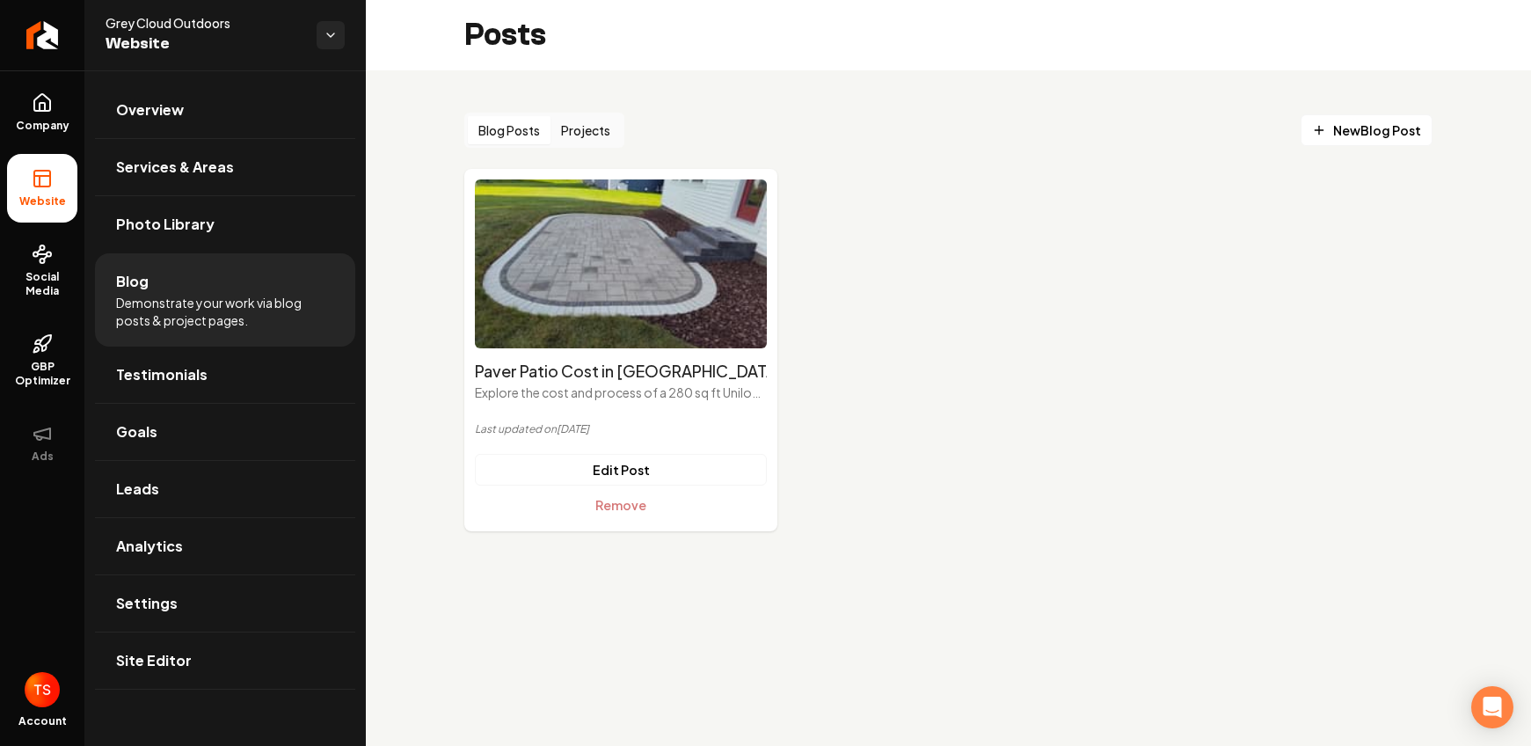
click at [588, 132] on button "Projects" at bounding box center [586, 130] width 70 height 28
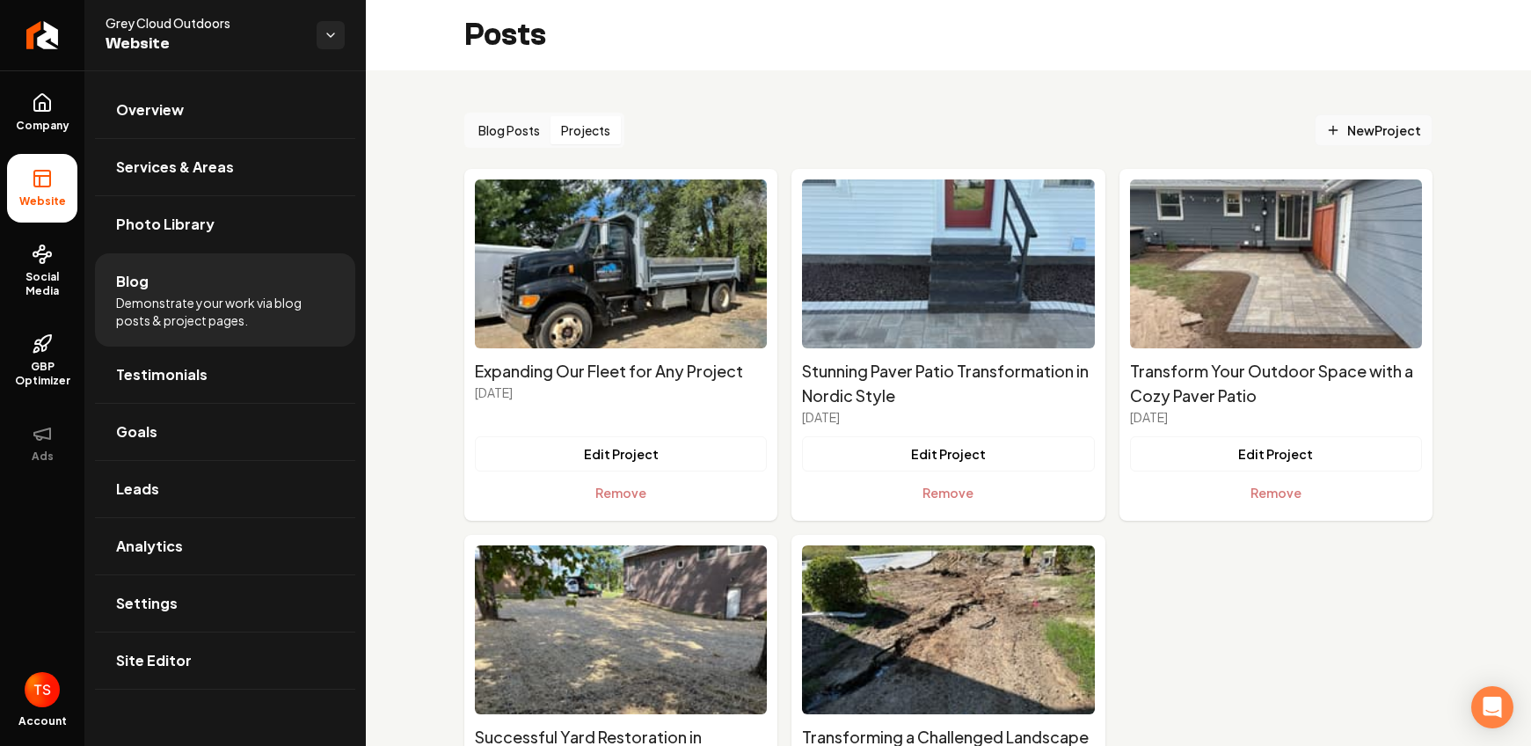
click at [1315, 130] on link "New Project" at bounding box center [1374, 130] width 118 height 32
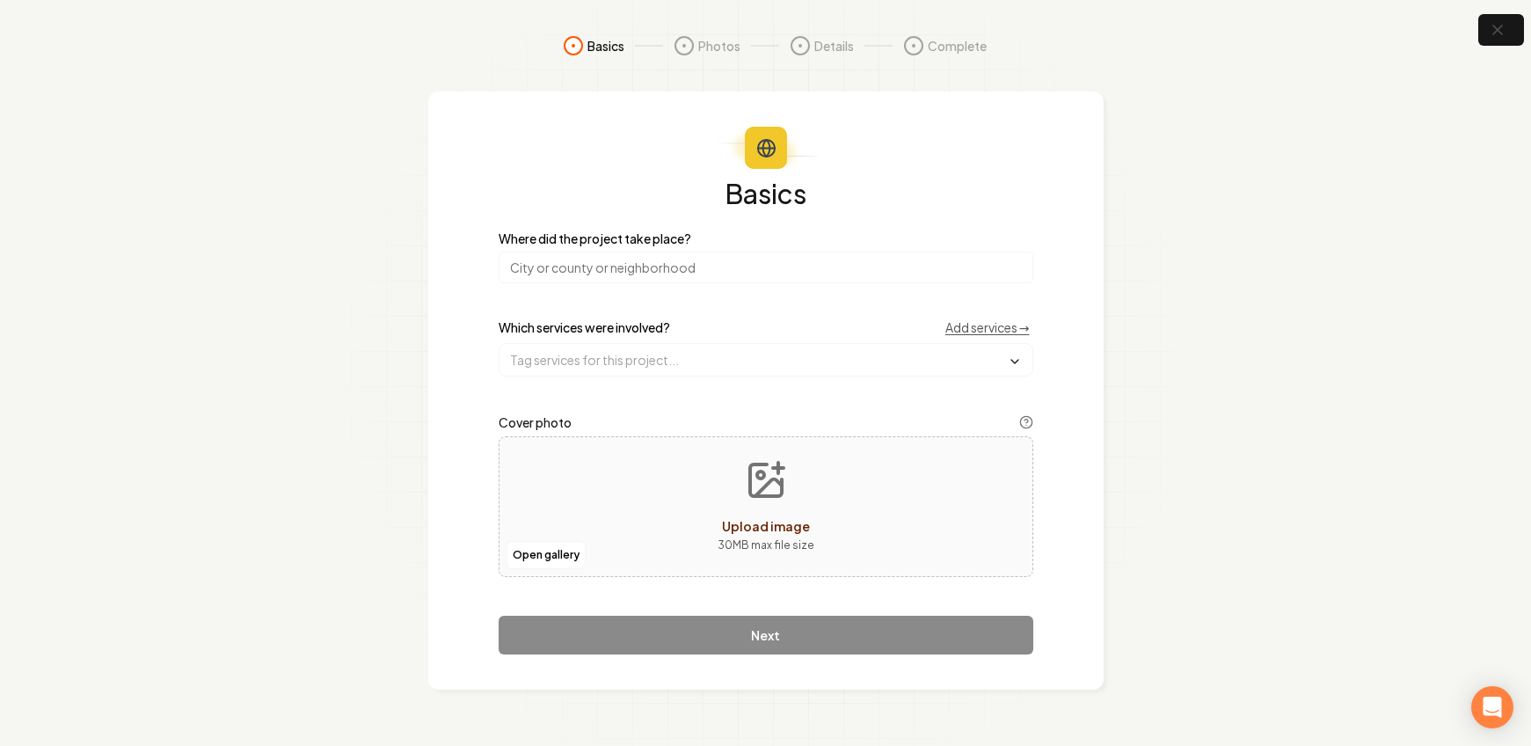
click at [685, 256] on input "search" at bounding box center [766, 268] width 535 height 32
type input "[GEOGRAPHIC_DATA], [GEOGRAPHIC_DATA]"
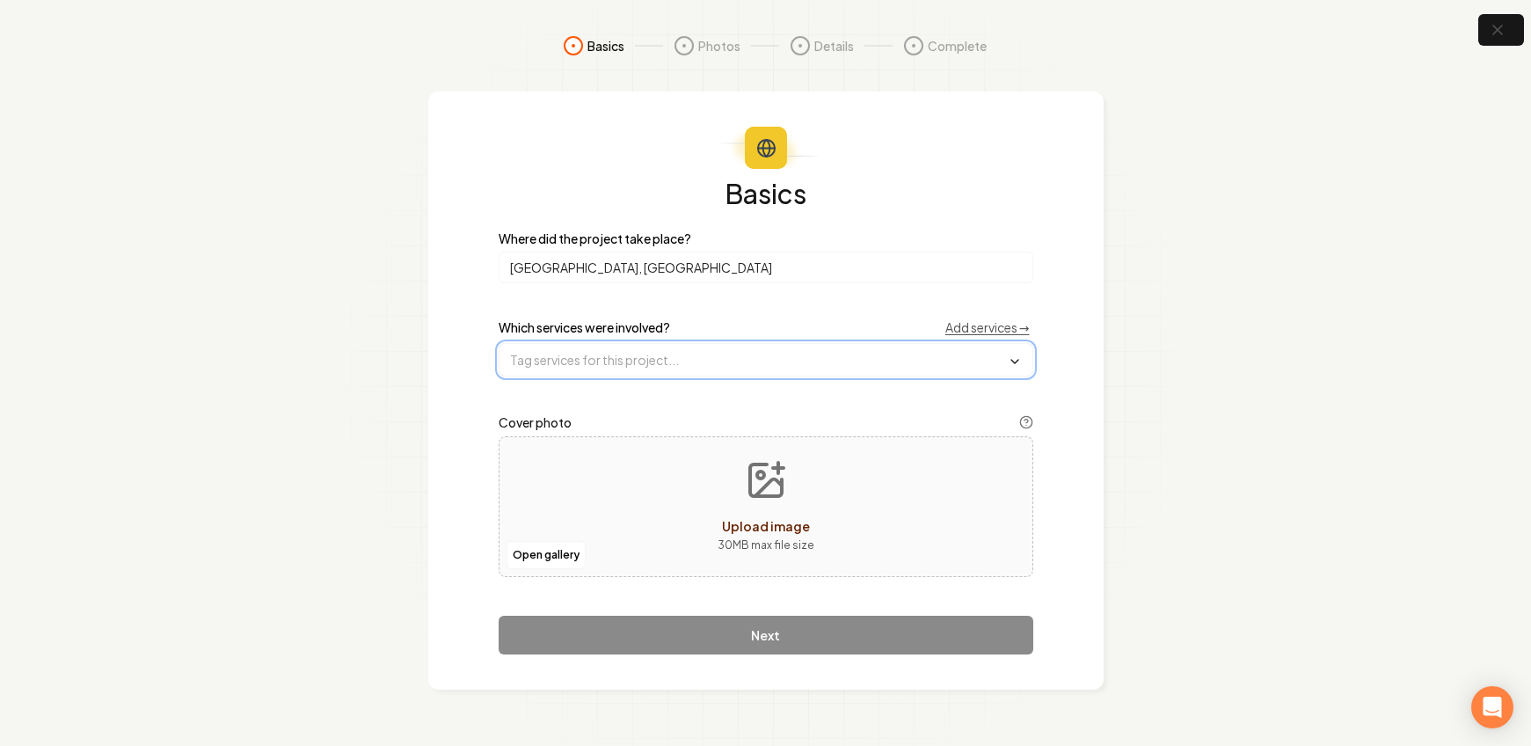
click at [636, 355] on input "text" at bounding box center [766, 360] width 533 height 32
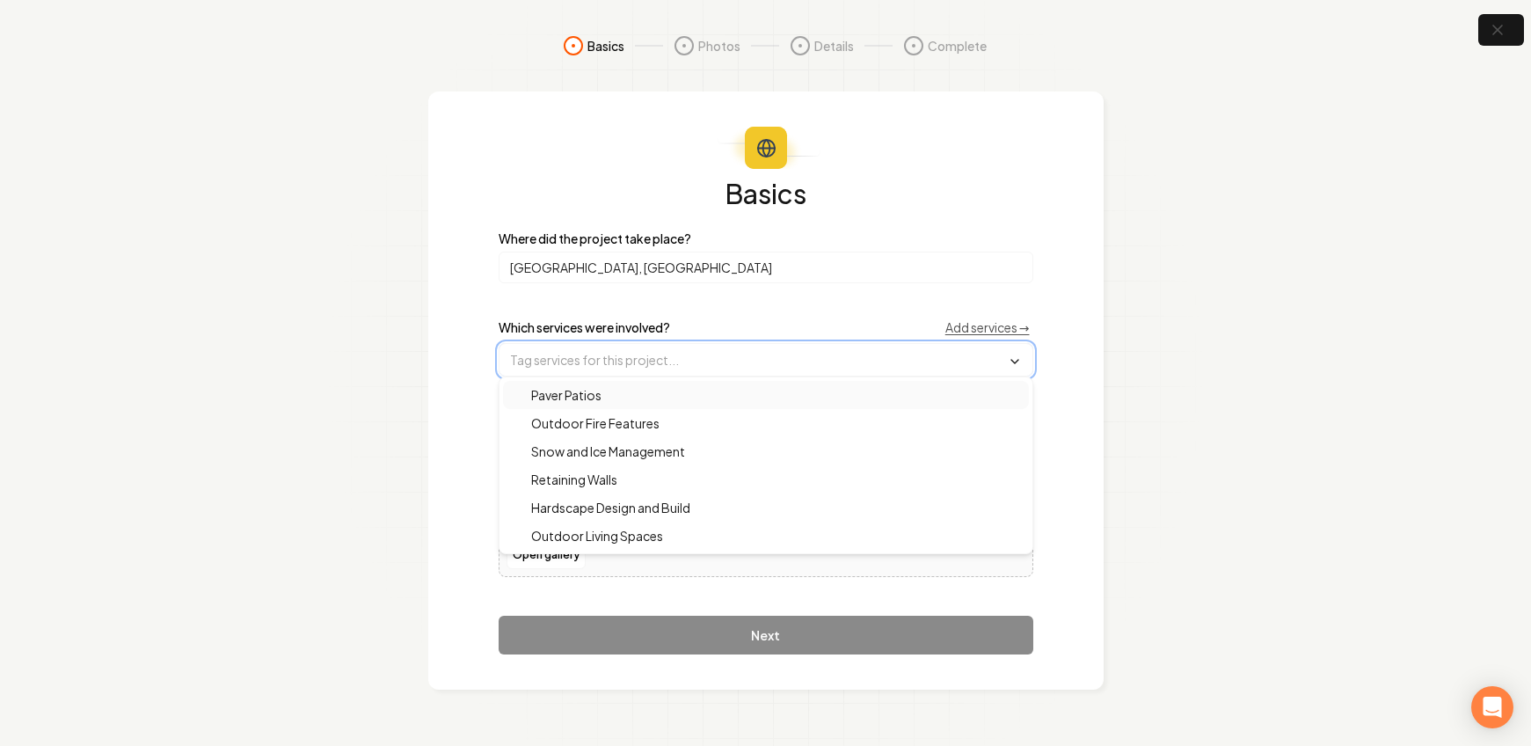
click at [638, 391] on div "Paver Patios" at bounding box center [766, 395] width 526 height 28
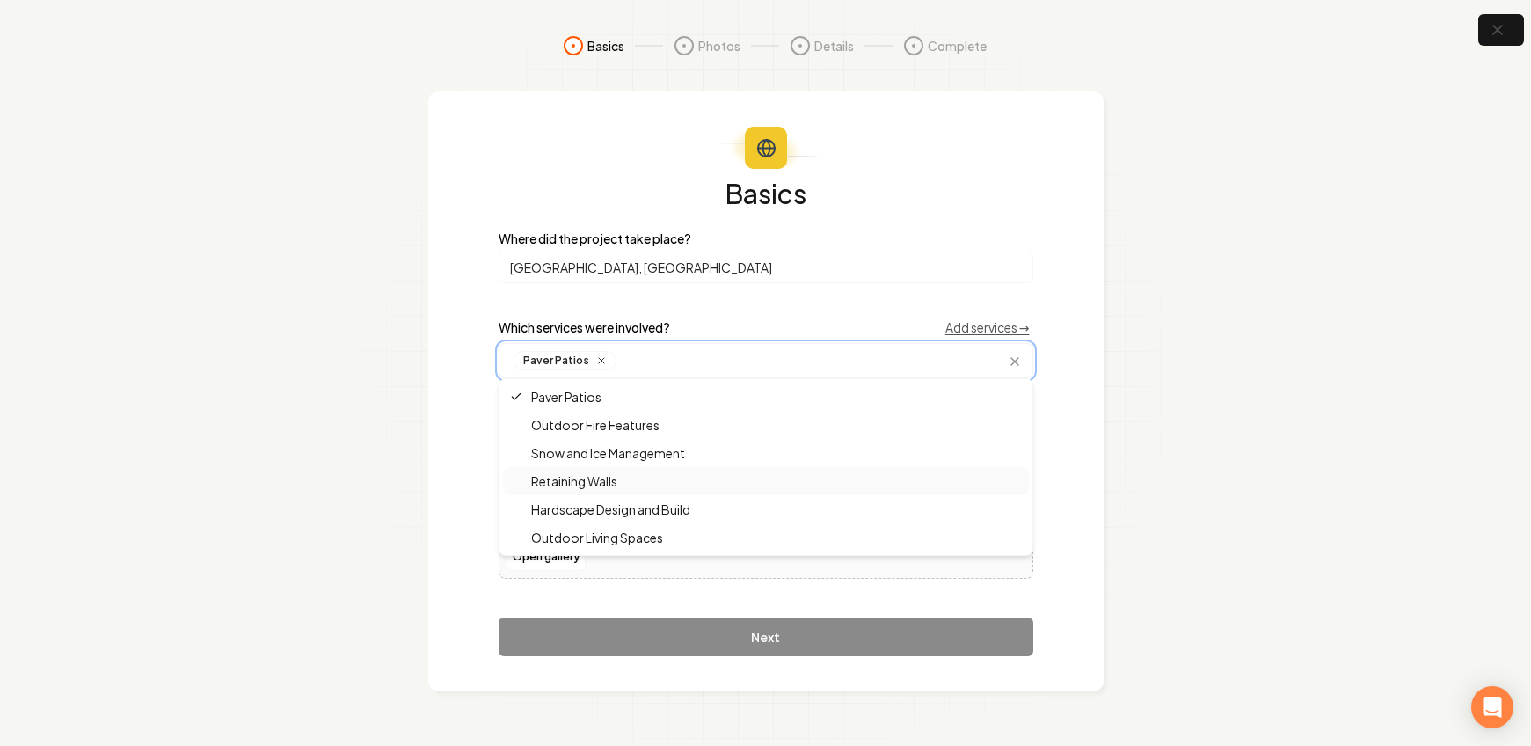
click at [608, 479] on span "Retaining Walls" at bounding box center [563, 481] width 107 height 18
click at [632, 508] on span "Hardscape Design and Build" at bounding box center [600, 510] width 180 height 18
click at [708, 530] on div "Outdoor Living Spaces" at bounding box center [766, 537] width 526 height 28
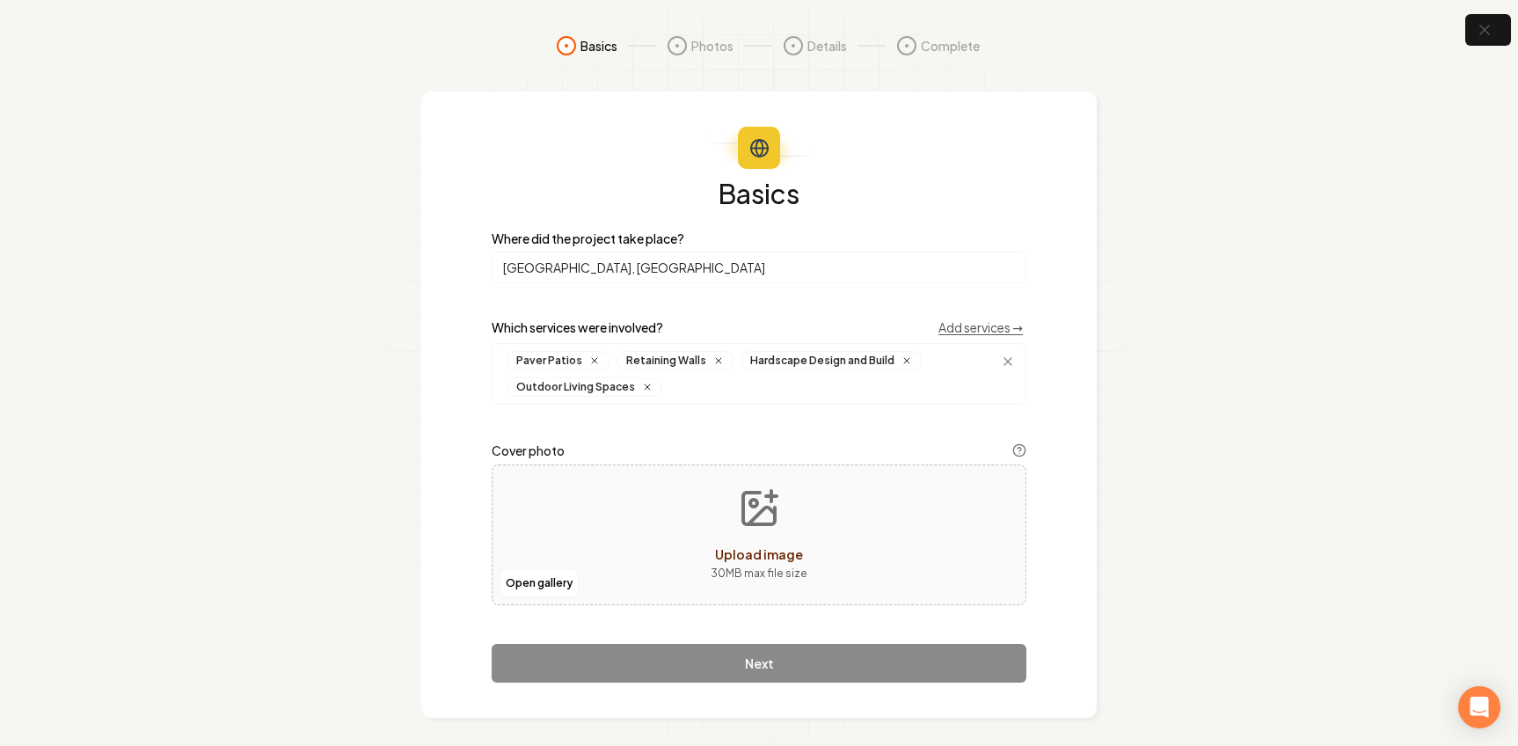
click at [406, 461] on section "Basics Photos Details Complete Basics Where did the project take place? Woodbur…" at bounding box center [759, 376] width 1518 height 753
click at [769, 511] on icon "Upload image" at bounding box center [759, 508] width 42 height 42
type input "**********"
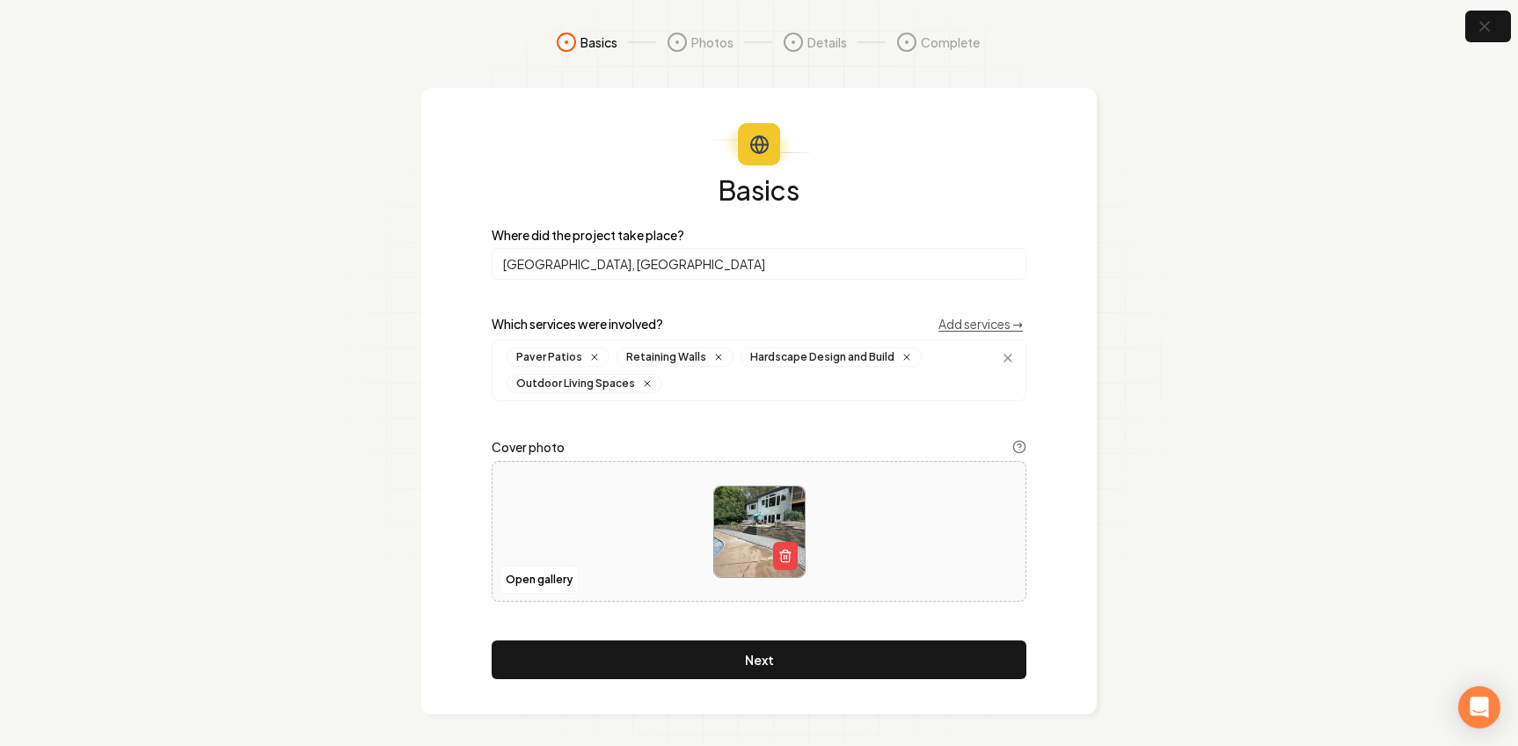
scroll to position [7, 0]
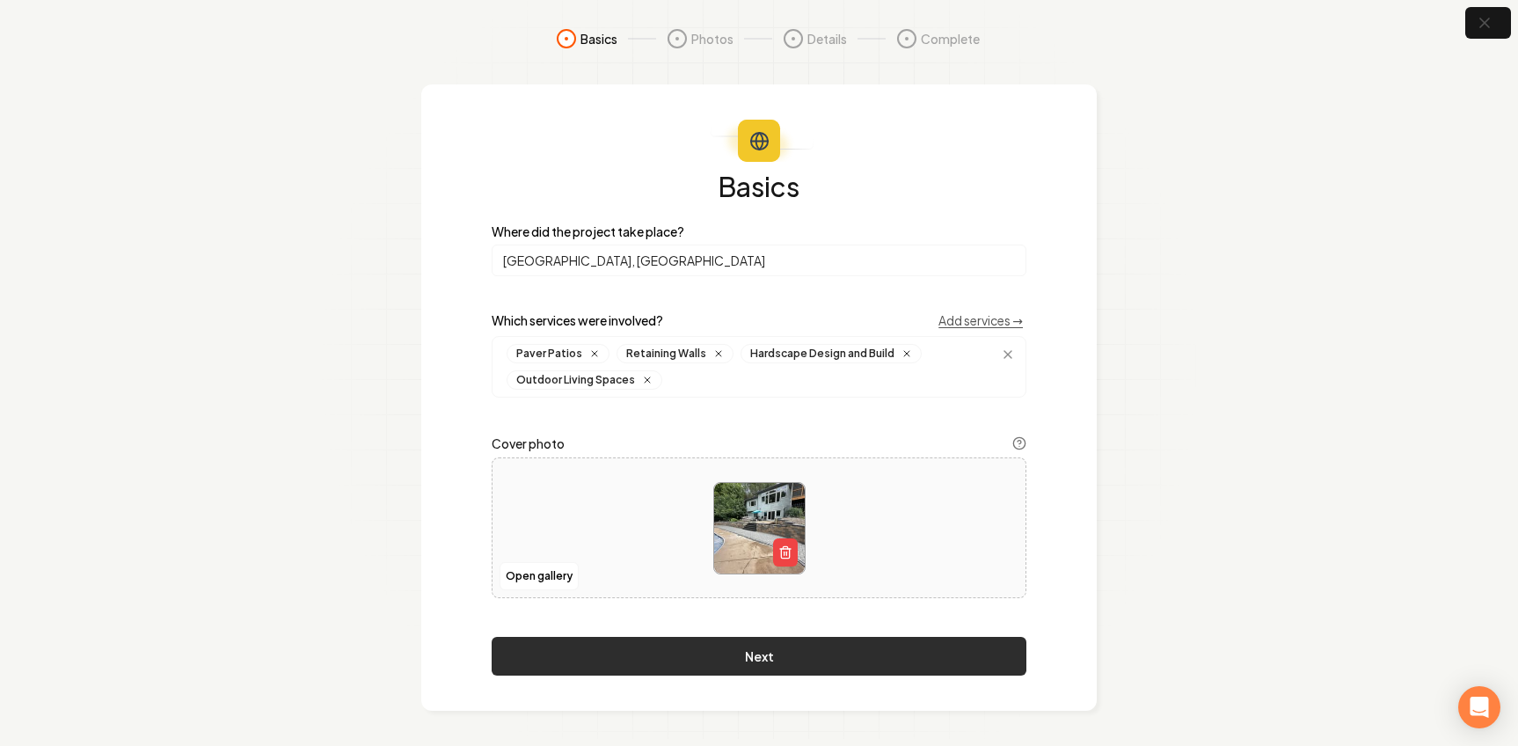
click at [685, 660] on button "Next" at bounding box center [759, 656] width 535 height 39
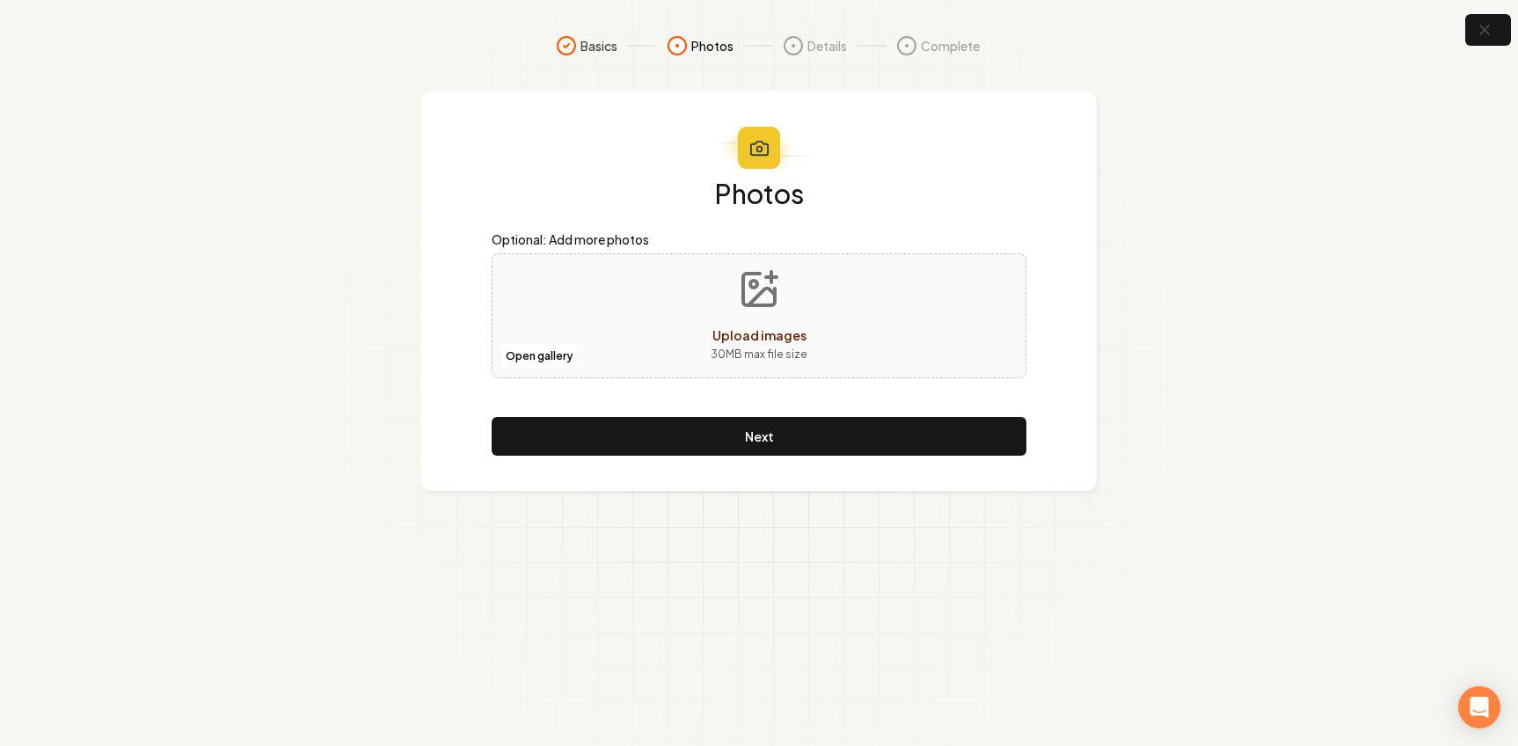
scroll to position [0, 0]
click at [778, 310] on icon "Upload images" at bounding box center [766, 289] width 42 height 42
click at [770, 301] on icon "Upload images" at bounding box center [766, 289] width 42 height 42
type input "**********"
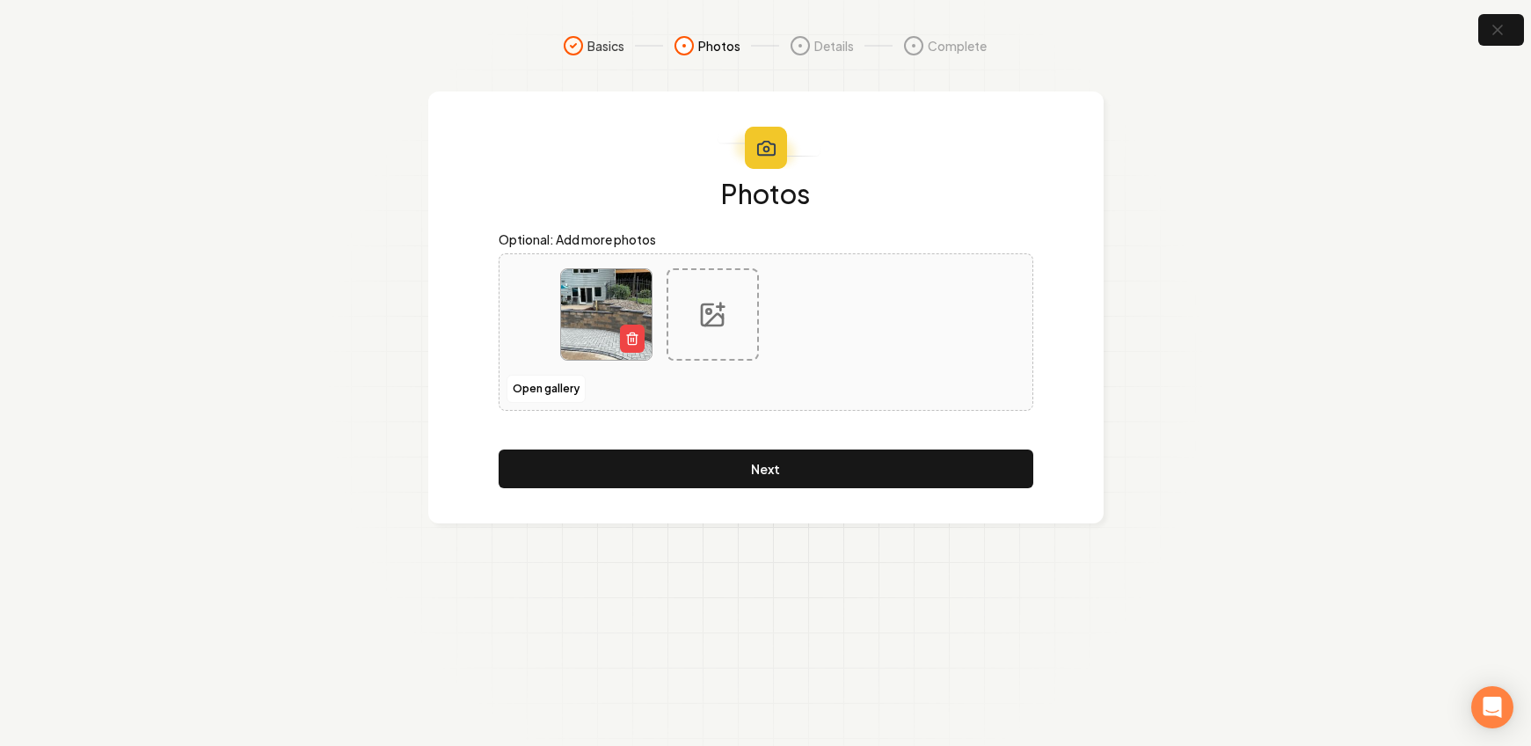
click at [718, 295] on div at bounding box center [713, 314] width 92 height 92
type input "**********"
click at [831, 310] on icon at bounding box center [819, 315] width 28 height 28
type input "**********"
click at [818, 348] on div at bounding box center [819, 314] width 92 height 92
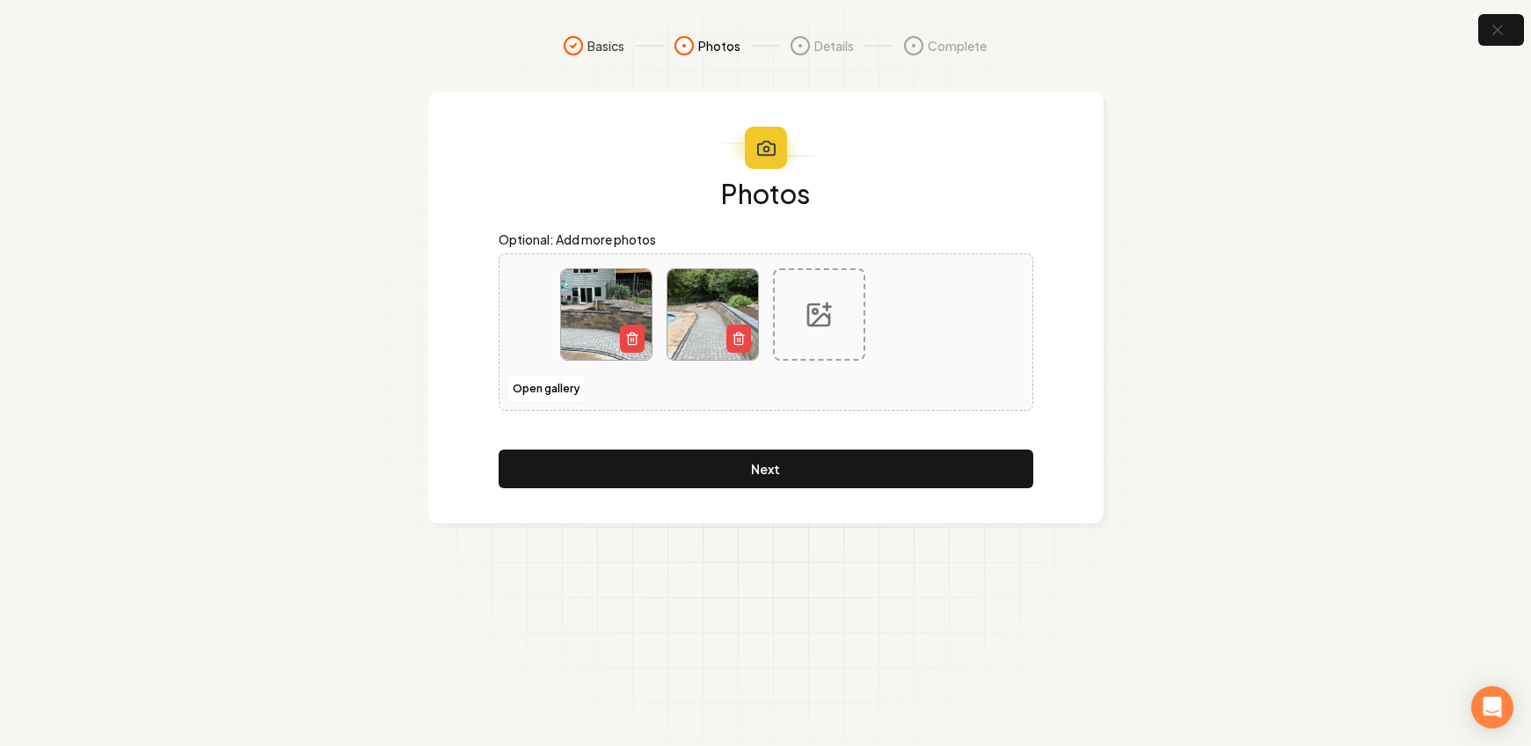
type input "**********"
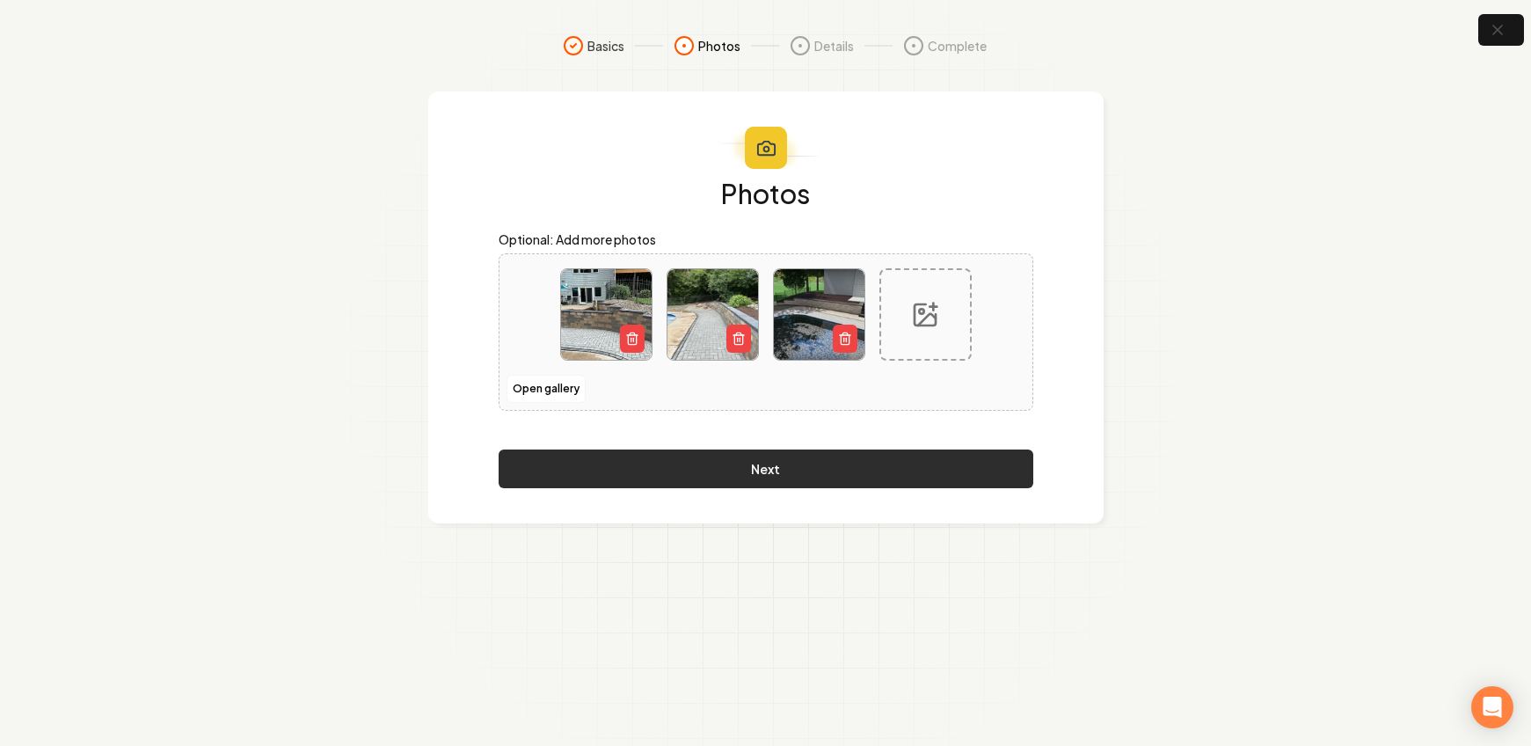
click at [710, 455] on button "Next" at bounding box center [766, 469] width 535 height 39
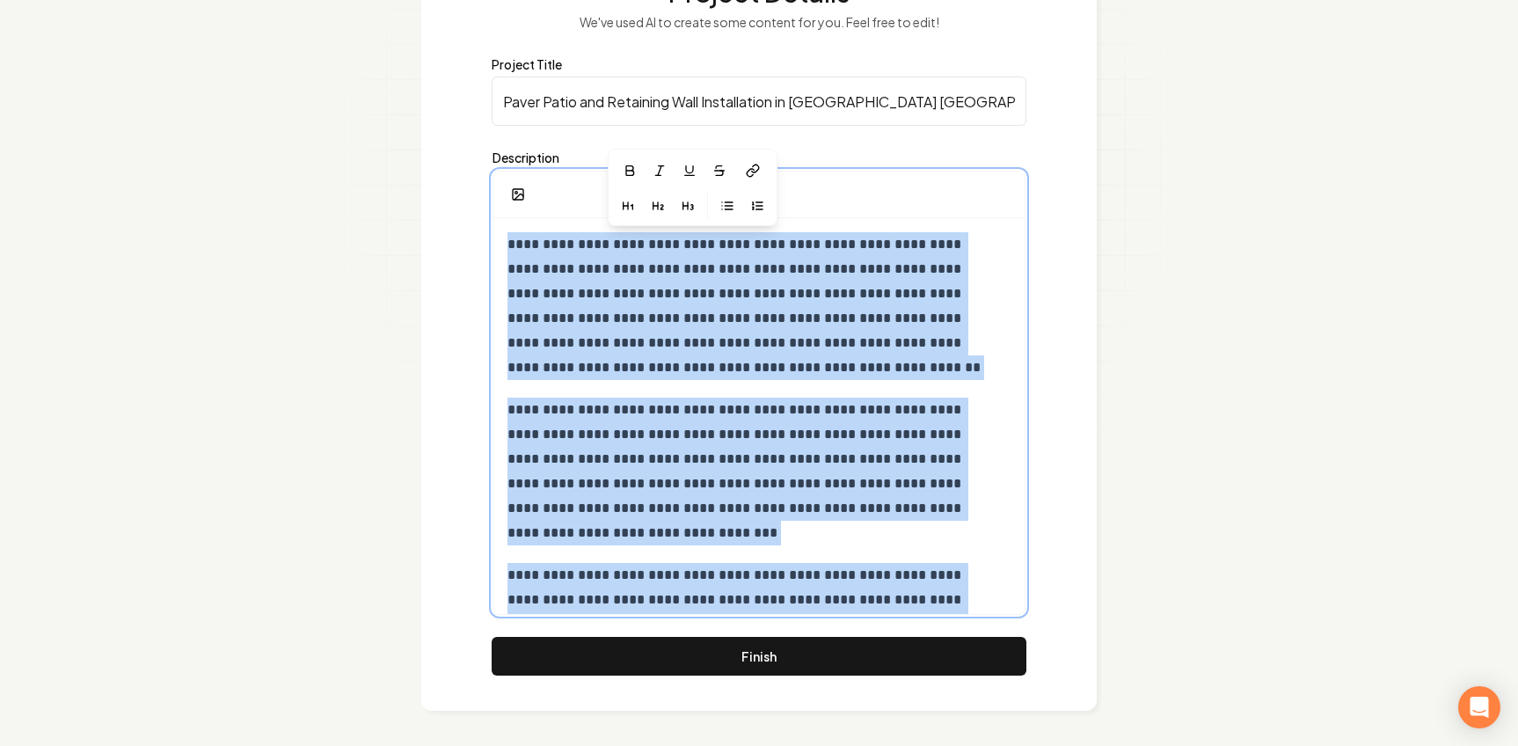
drag, startPoint x: 887, startPoint y: 588, endPoint x: 476, endPoint y: 158, distance: 594.8
click at [476, 158] on div "**********" at bounding box center [759, 300] width 676 height 821
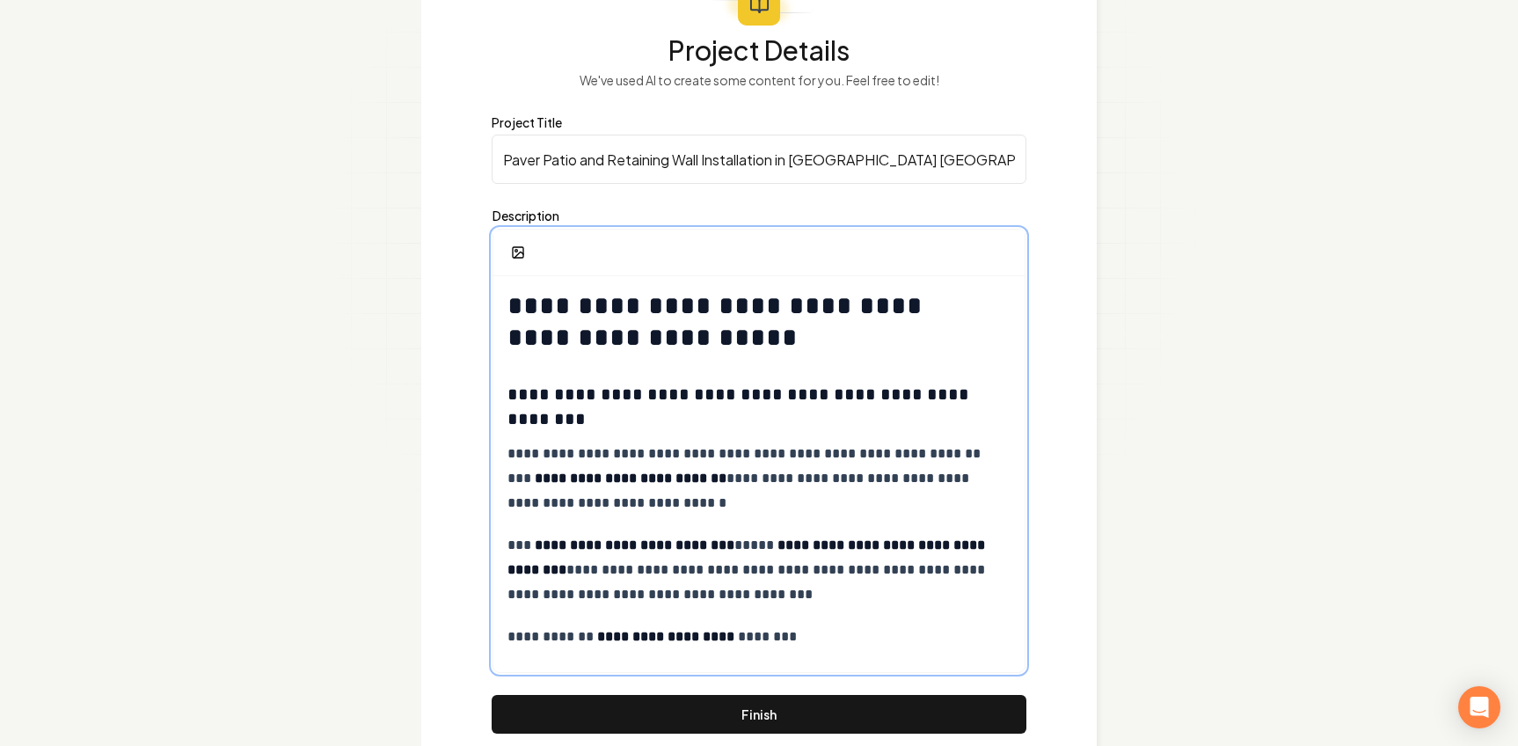
scroll to position [2861, 0]
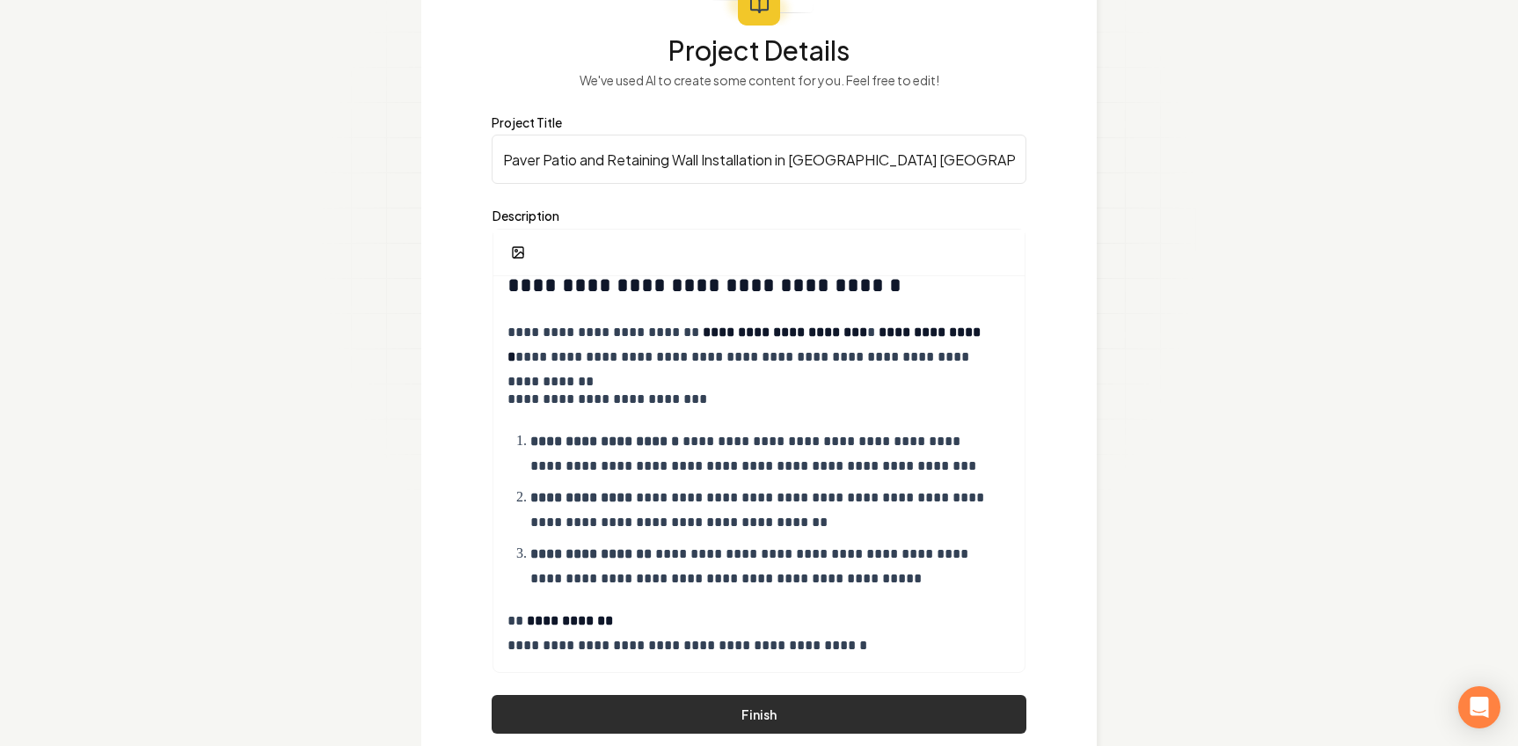
click at [786, 715] on button "Finish" at bounding box center [759, 714] width 535 height 39
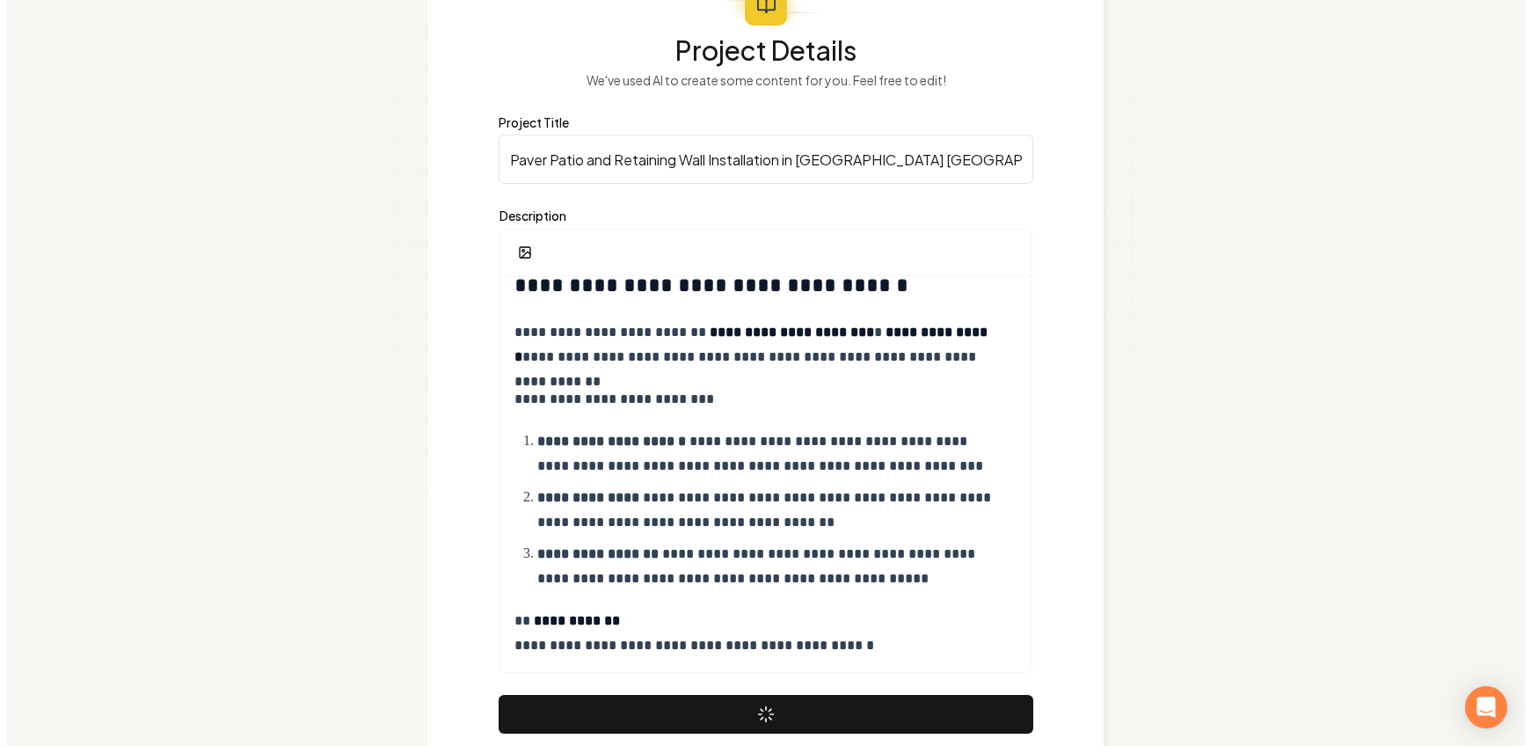
scroll to position [0, 0]
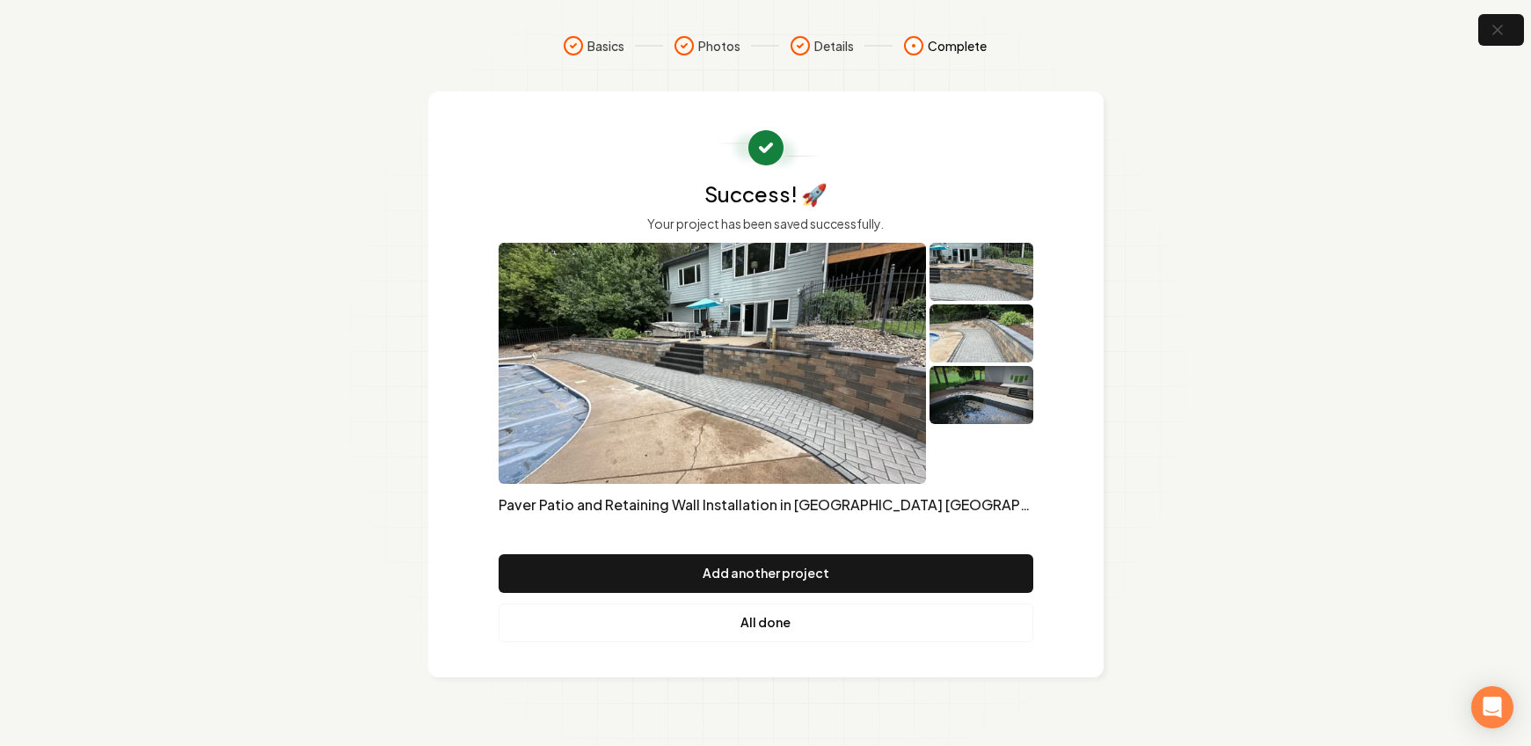
click at [755, 629] on link "All done" at bounding box center [766, 622] width 535 height 39
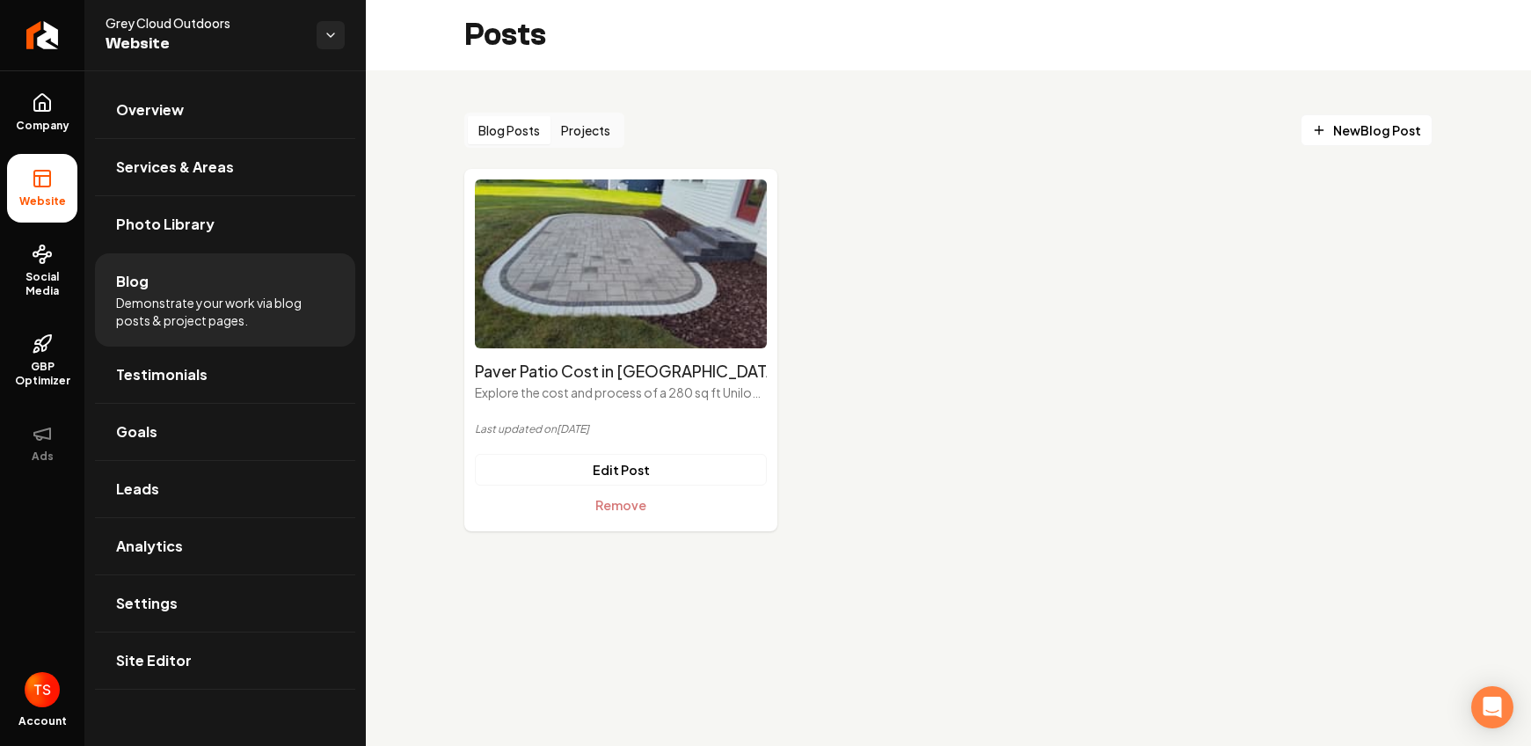
click at [524, 123] on button "Blog Posts" at bounding box center [509, 130] width 83 height 28
click at [1331, 124] on span "New Blog Post" at bounding box center [1366, 130] width 109 height 18
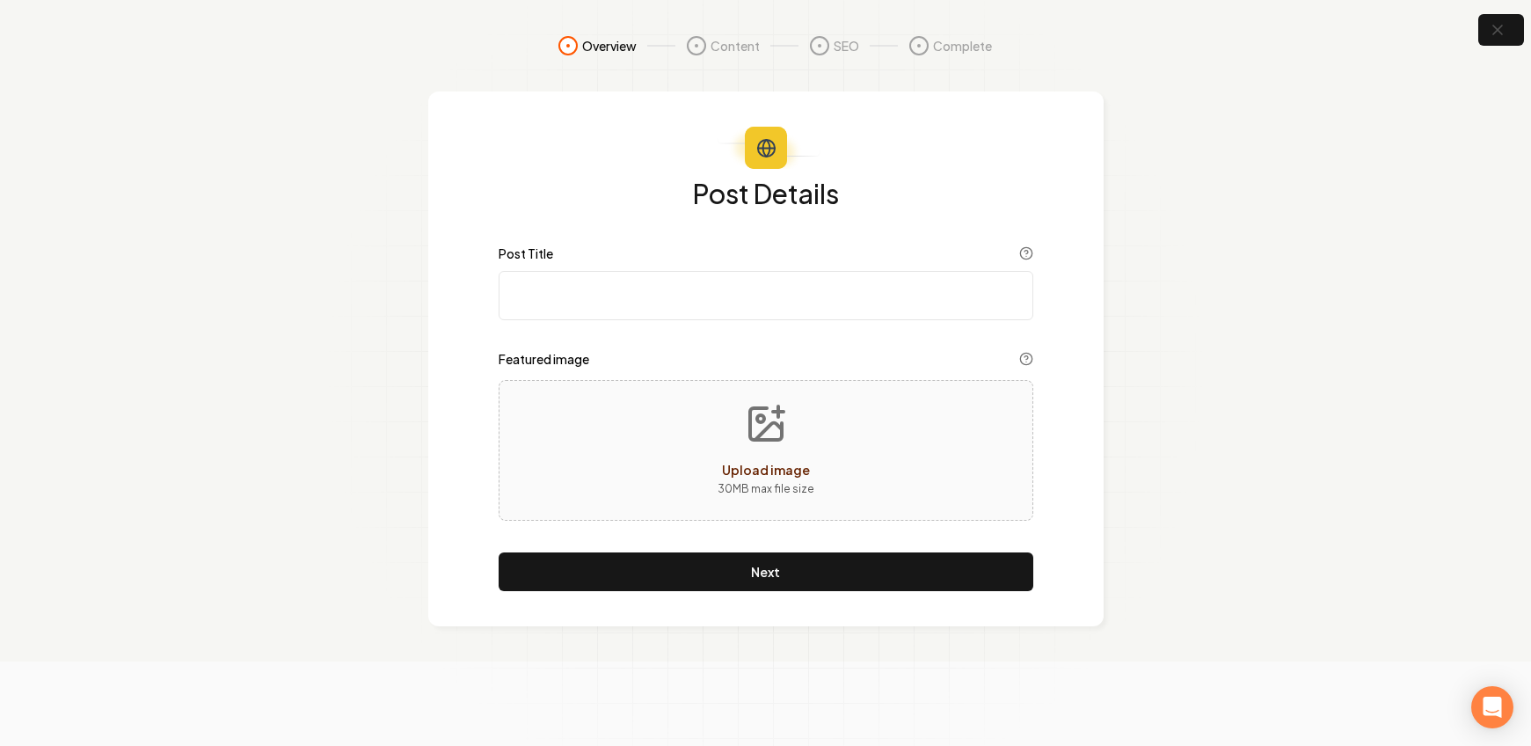
click at [682, 305] on input "Post Title" at bounding box center [766, 295] width 535 height 49
paste input "Retaining Wall Rebuild in St. Paul MN | Belgard Diamond Wall by Grey Cloud Outd…"
type input "Retaining Wall Rebuild in St. Paul MN | Belgard Diamond Wall by Grey Cloud Outd…"
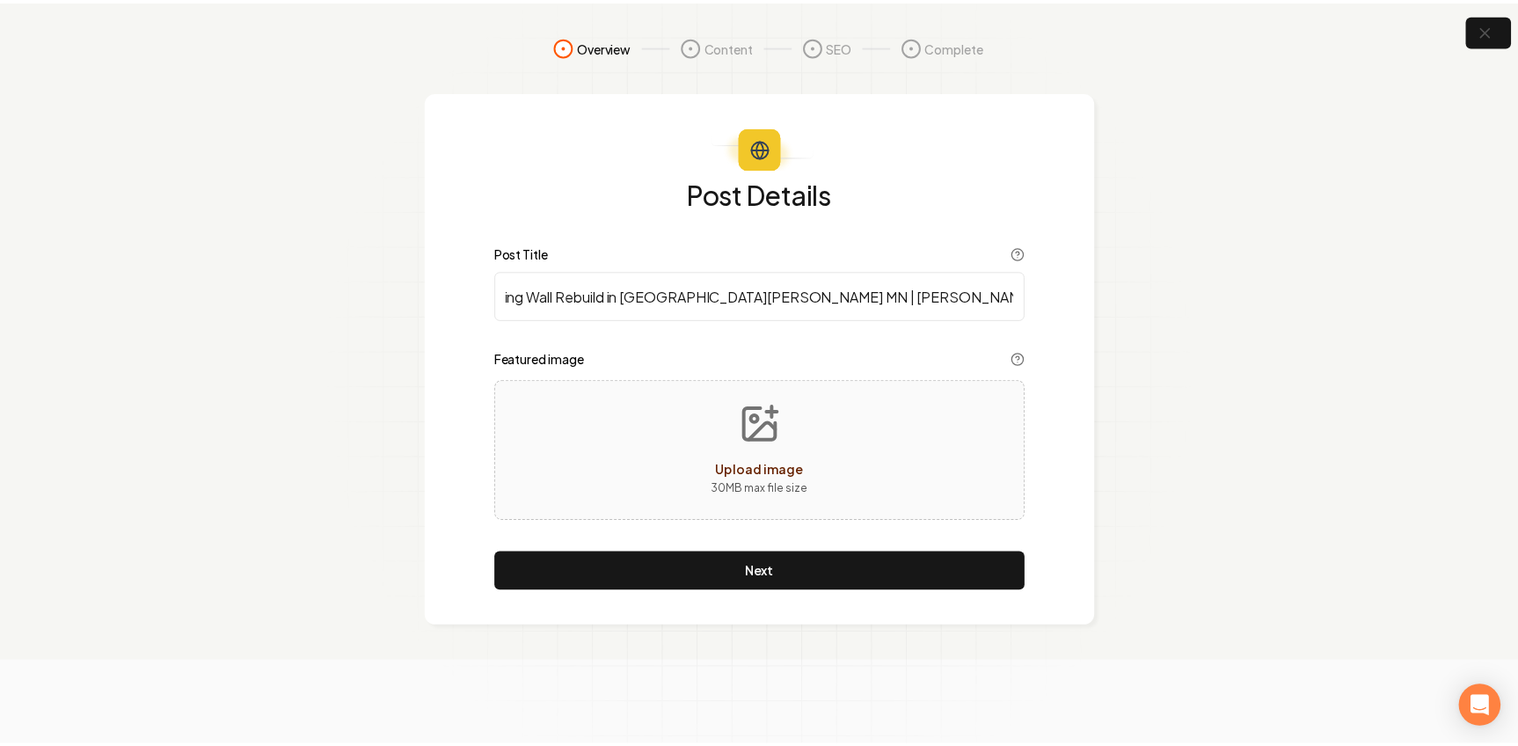
scroll to position [0, 0]
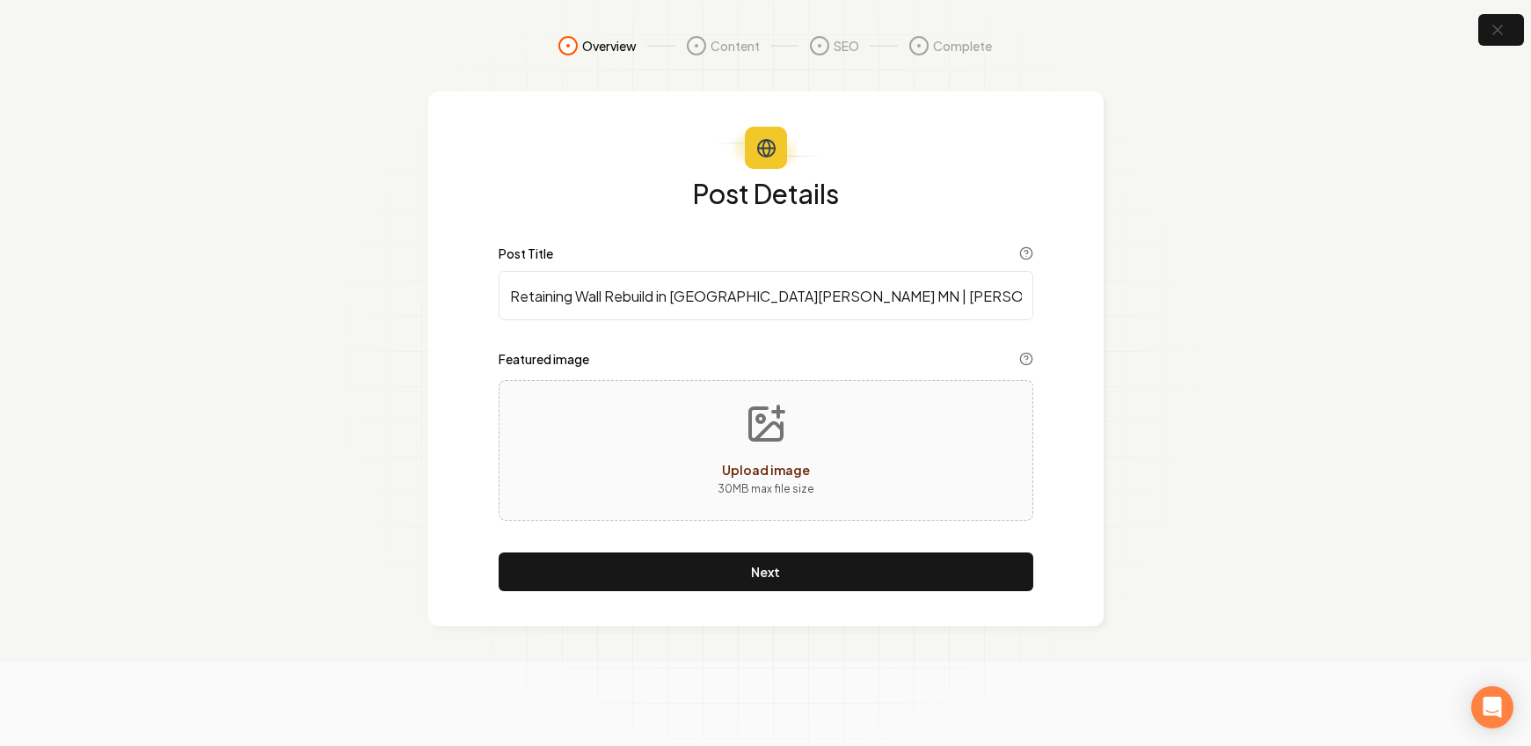
click at [759, 442] on icon "Upload image" at bounding box center [766, 424] width 42 height 42
type input "**********"
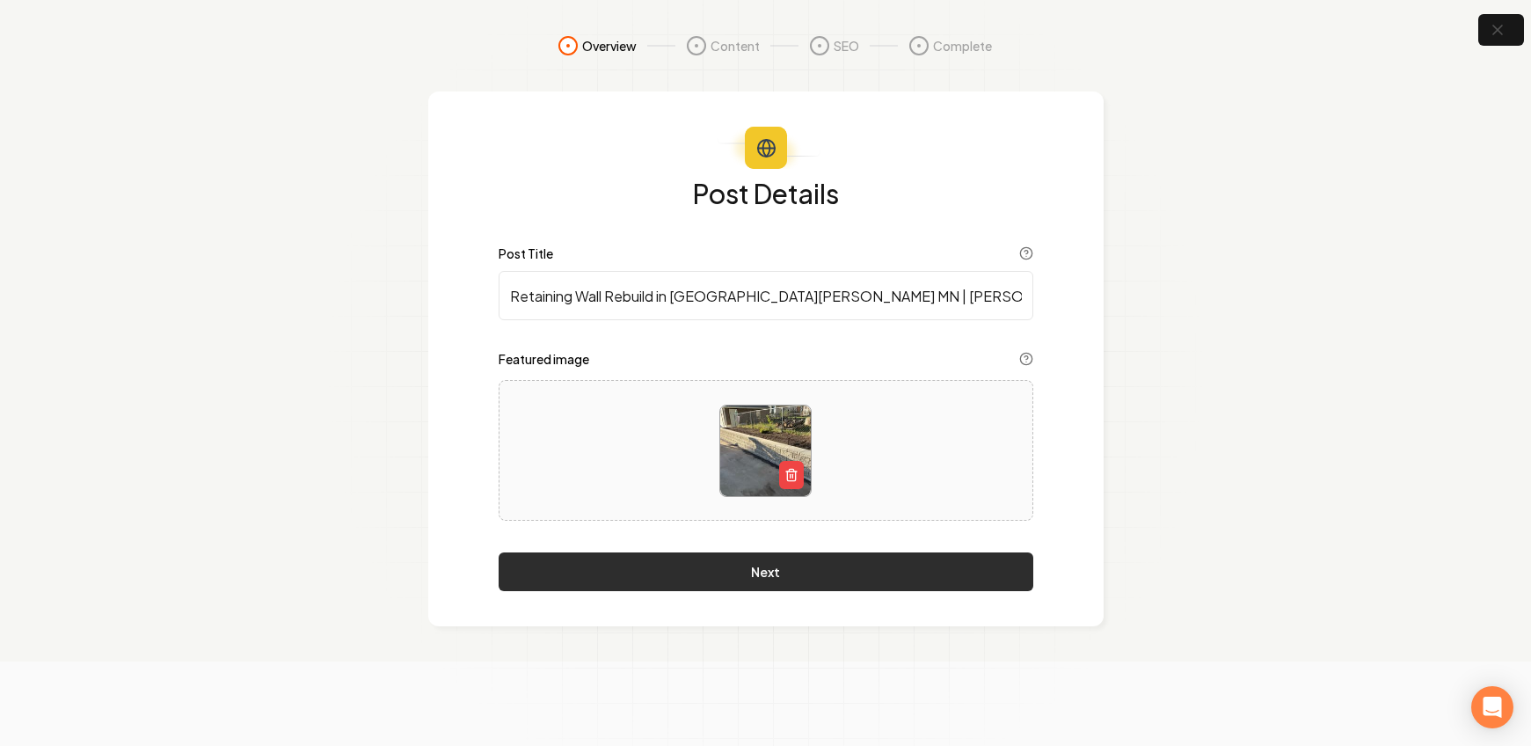
click at [878, 579] on button "Next" at bounding box center [766, 571] width 535 height 39
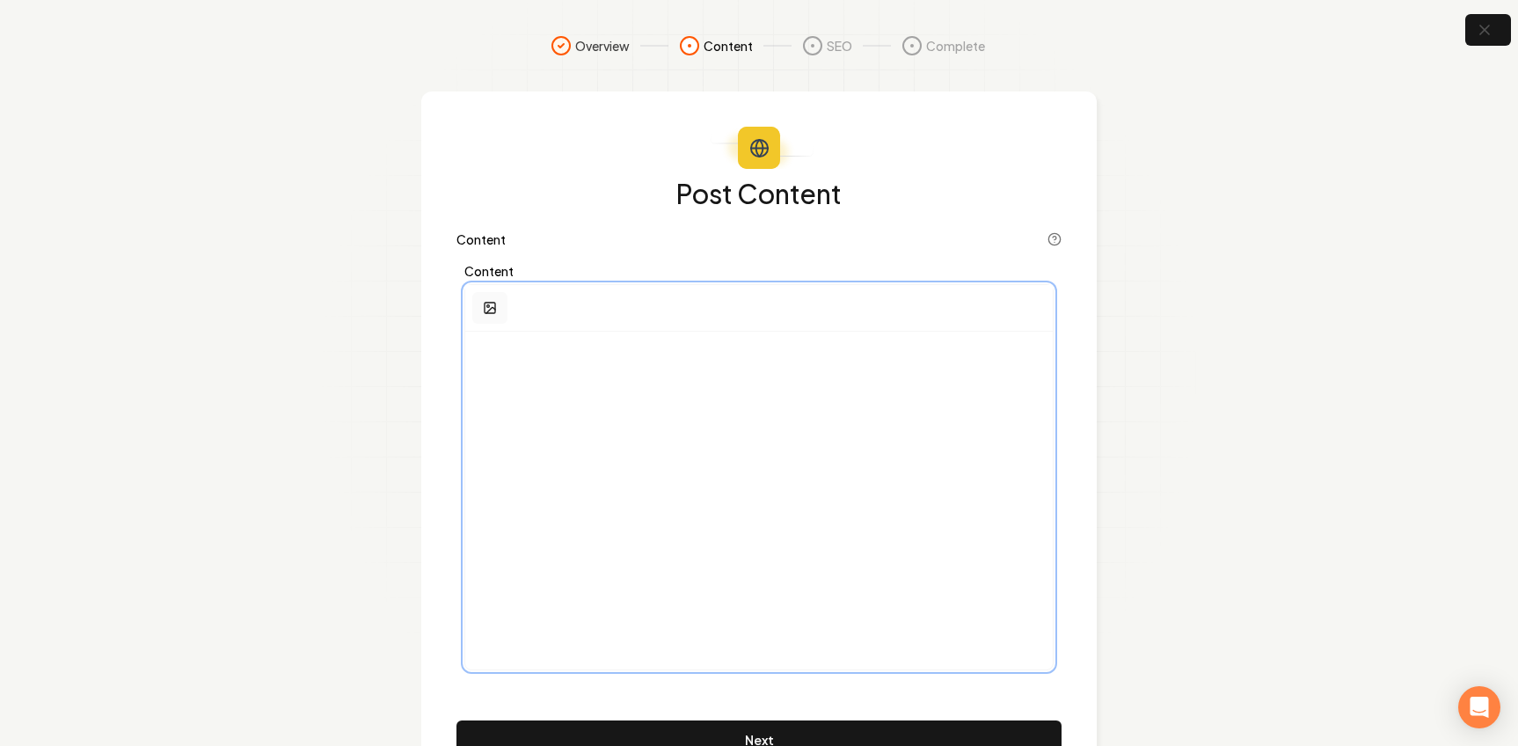
click at [494, 311] on rect "button" at bounding box center [490, 308] width 11 height 11
